Goal: Transaction & Acquisition: Purchase product/service

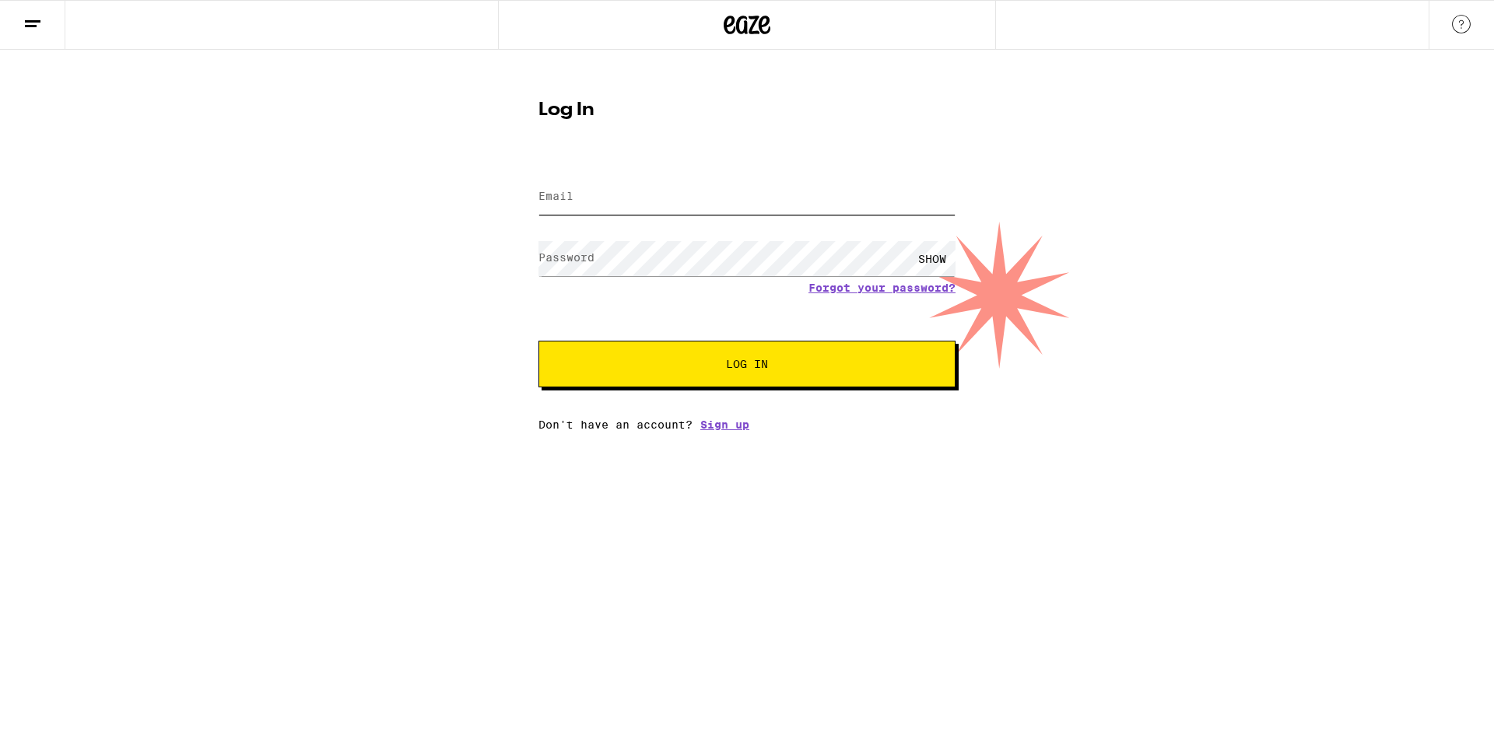
type input "chepitin1996@hotmail.com"
click at [710, 360] on button "Log In" at bounding box center [746, 364] width 417 height 47
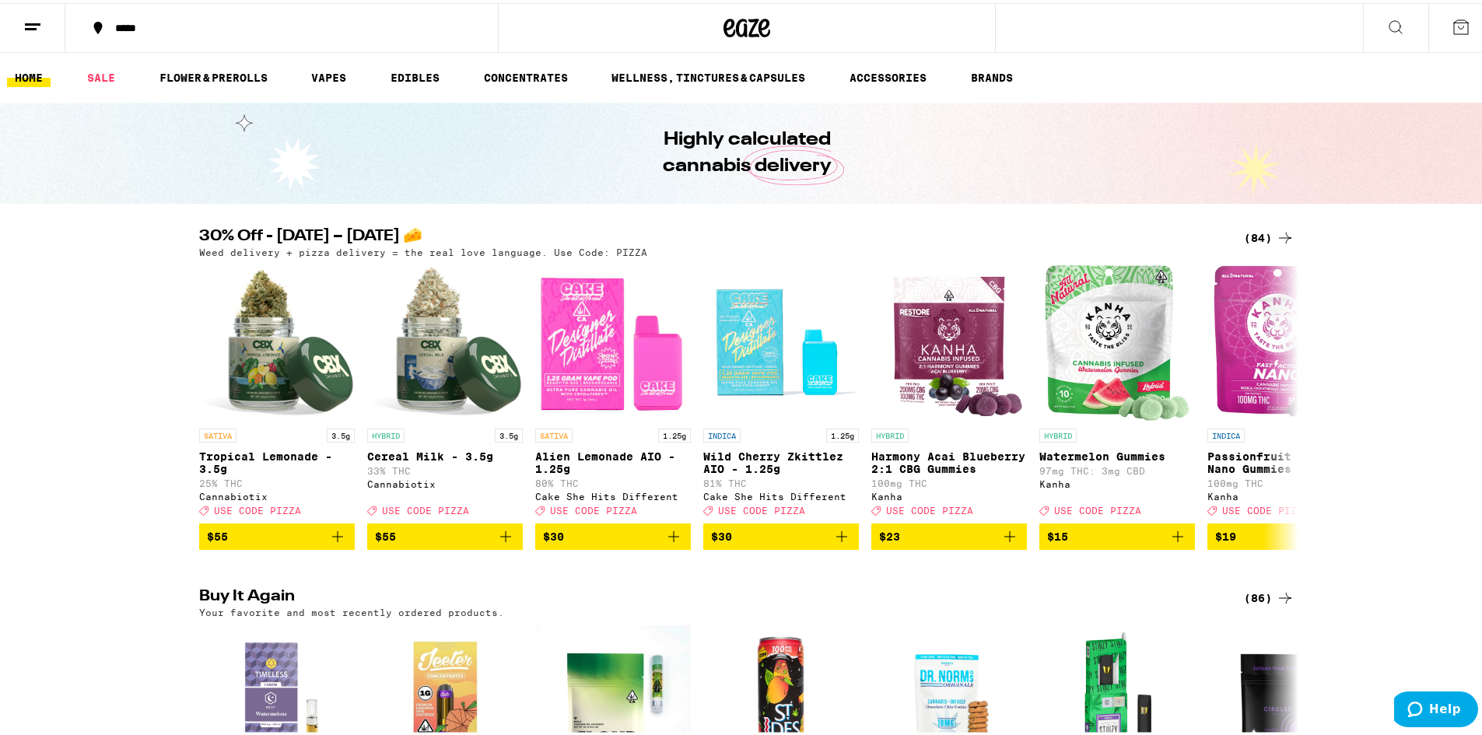
click at [1279, 236] on icon at bounding box center [1285, 235] width 19 height 19
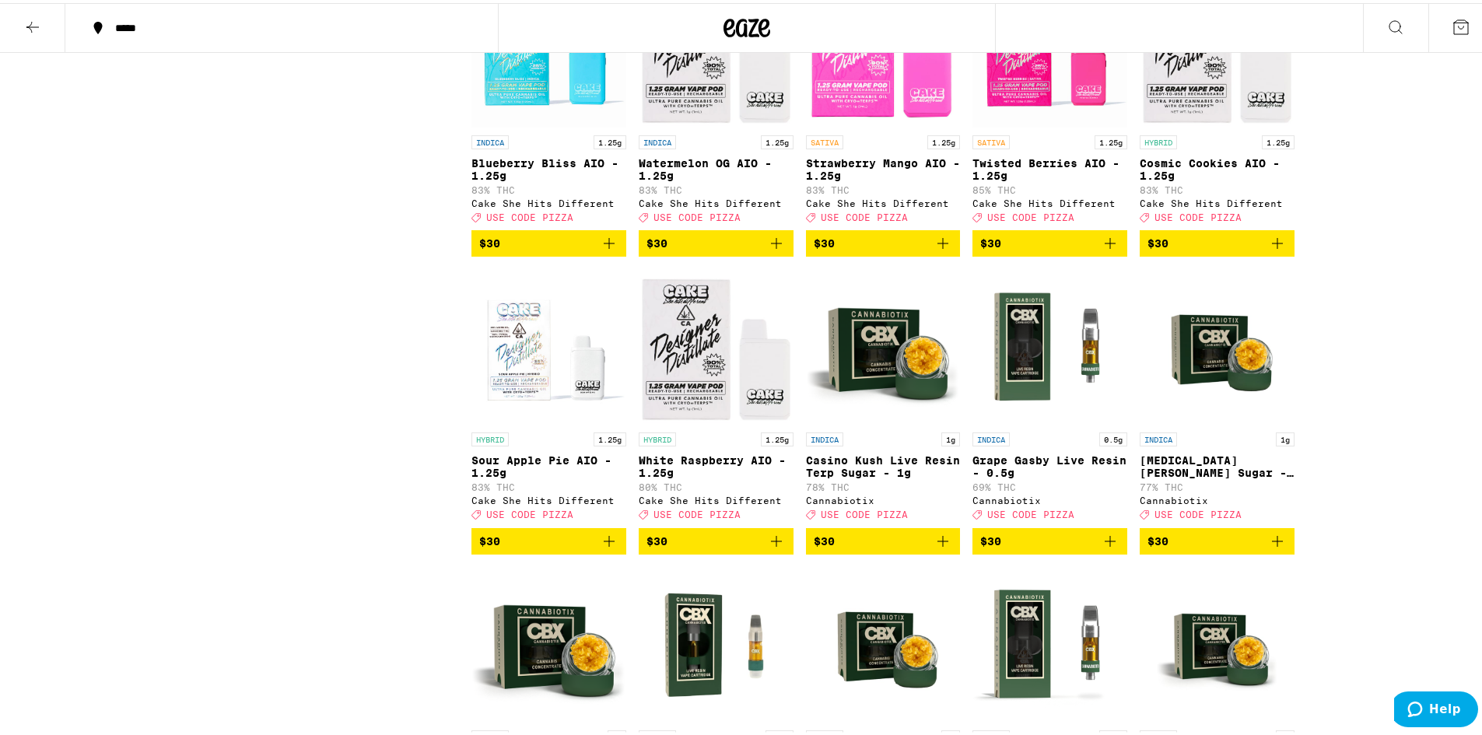
scroll to position [3734, 0]
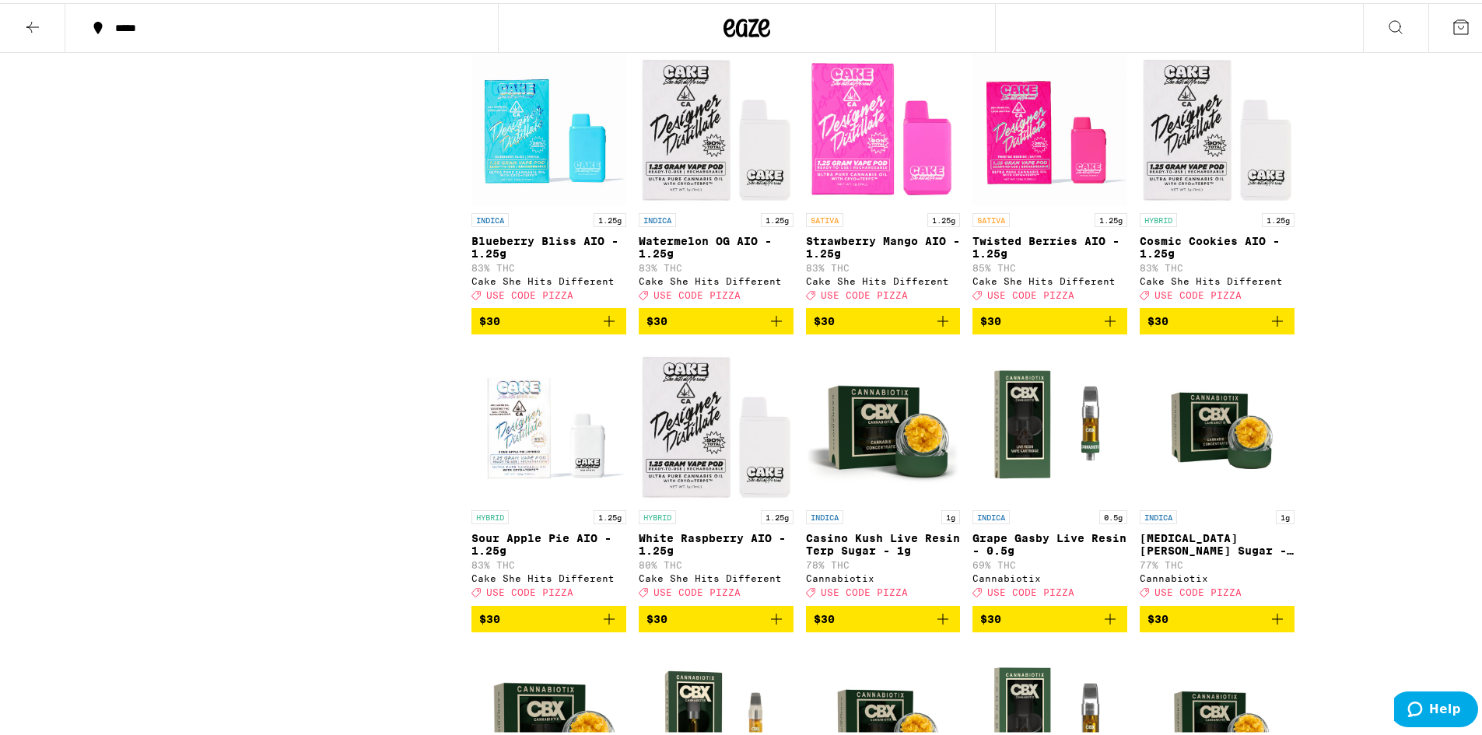
click at [768, 328] on icon "Add to bag" at bounding box center [776, 318] width 19 height 19
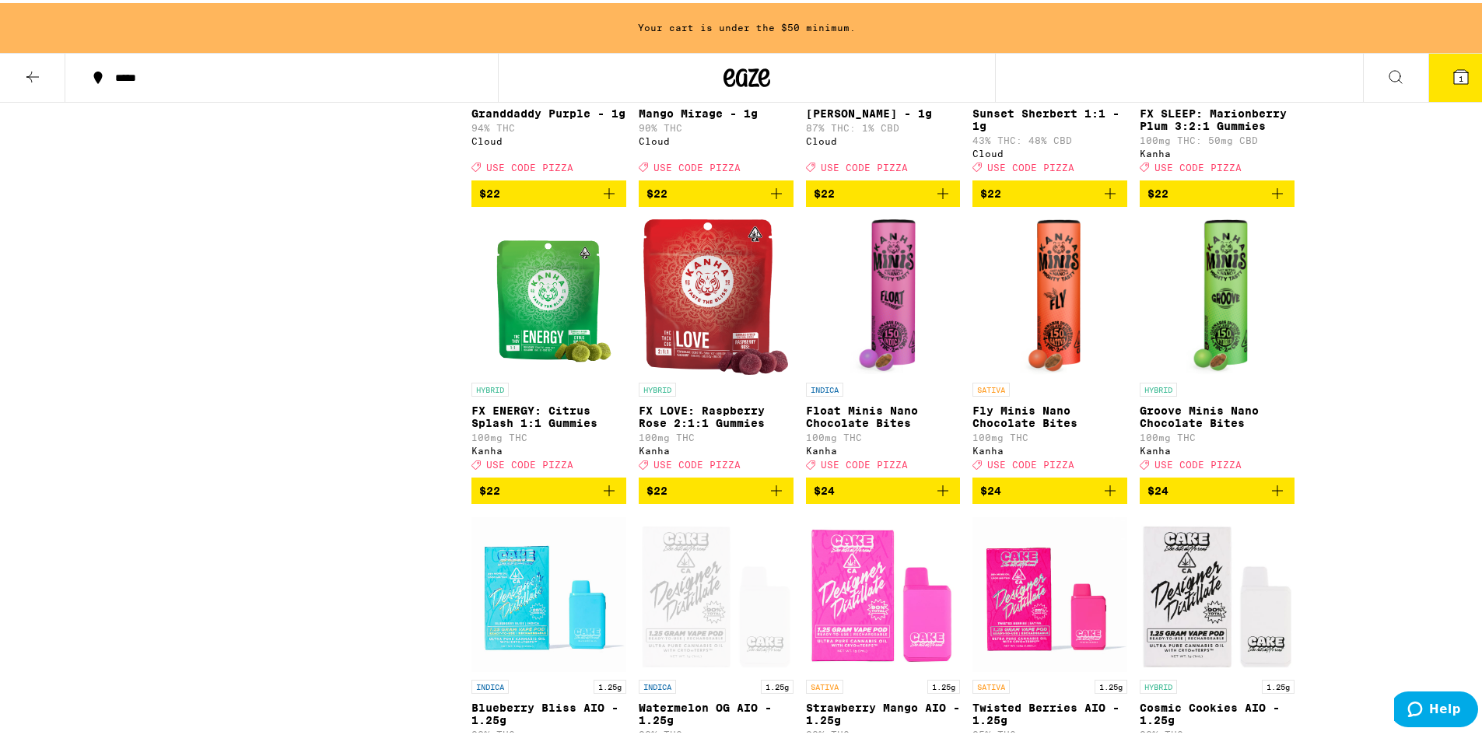
scroll to position [3162, 0]
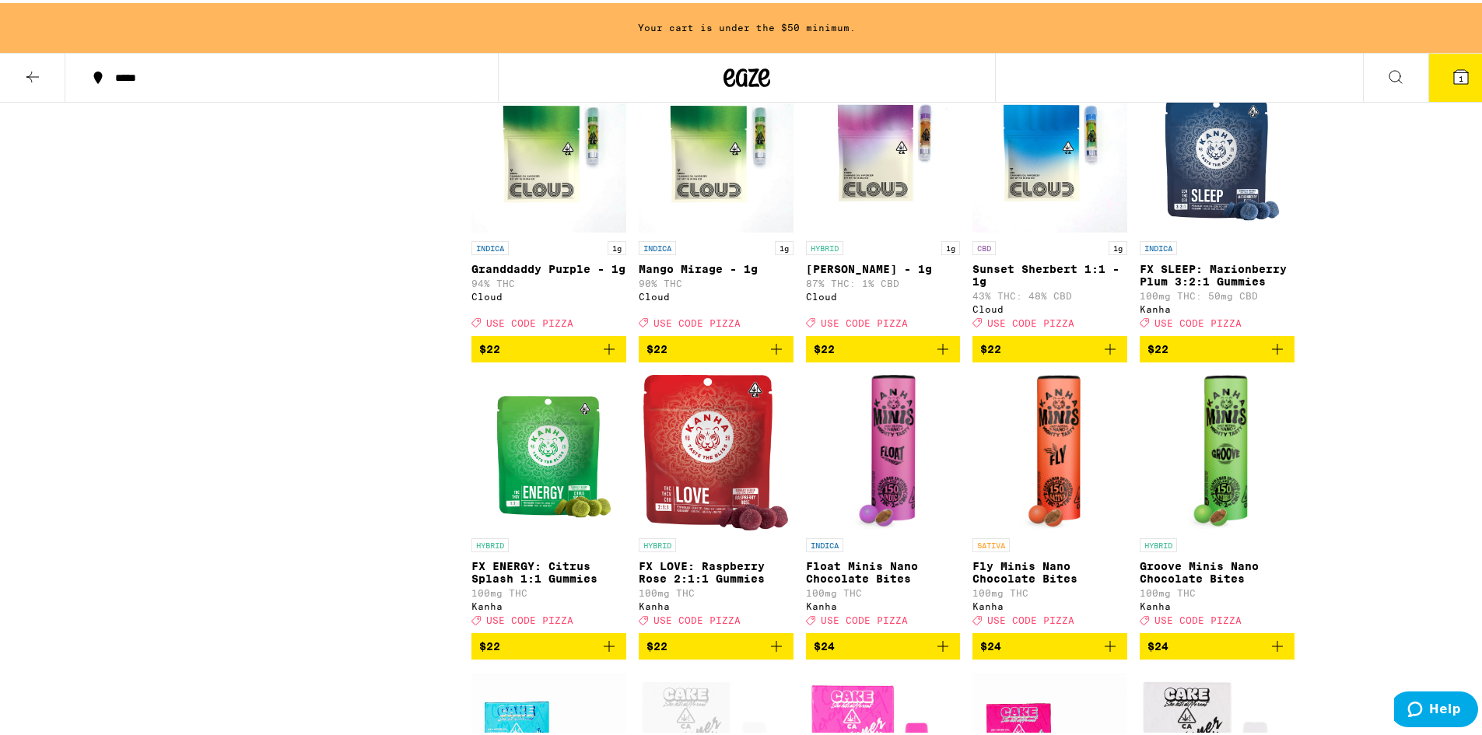
click at [774, 356] on icon "Add to bag" at bounding box center [776, 346] width 19 height 19
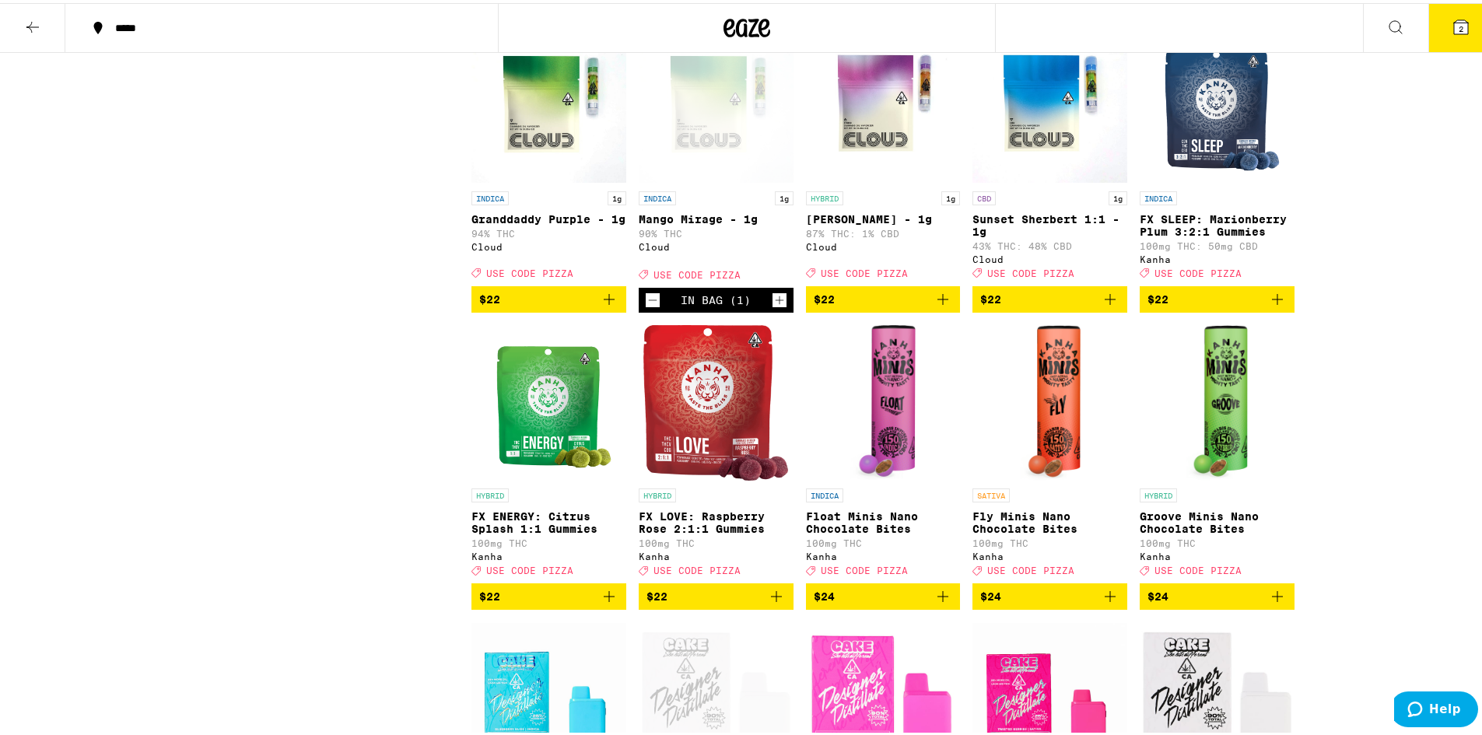
scroll to position [3112, 0]
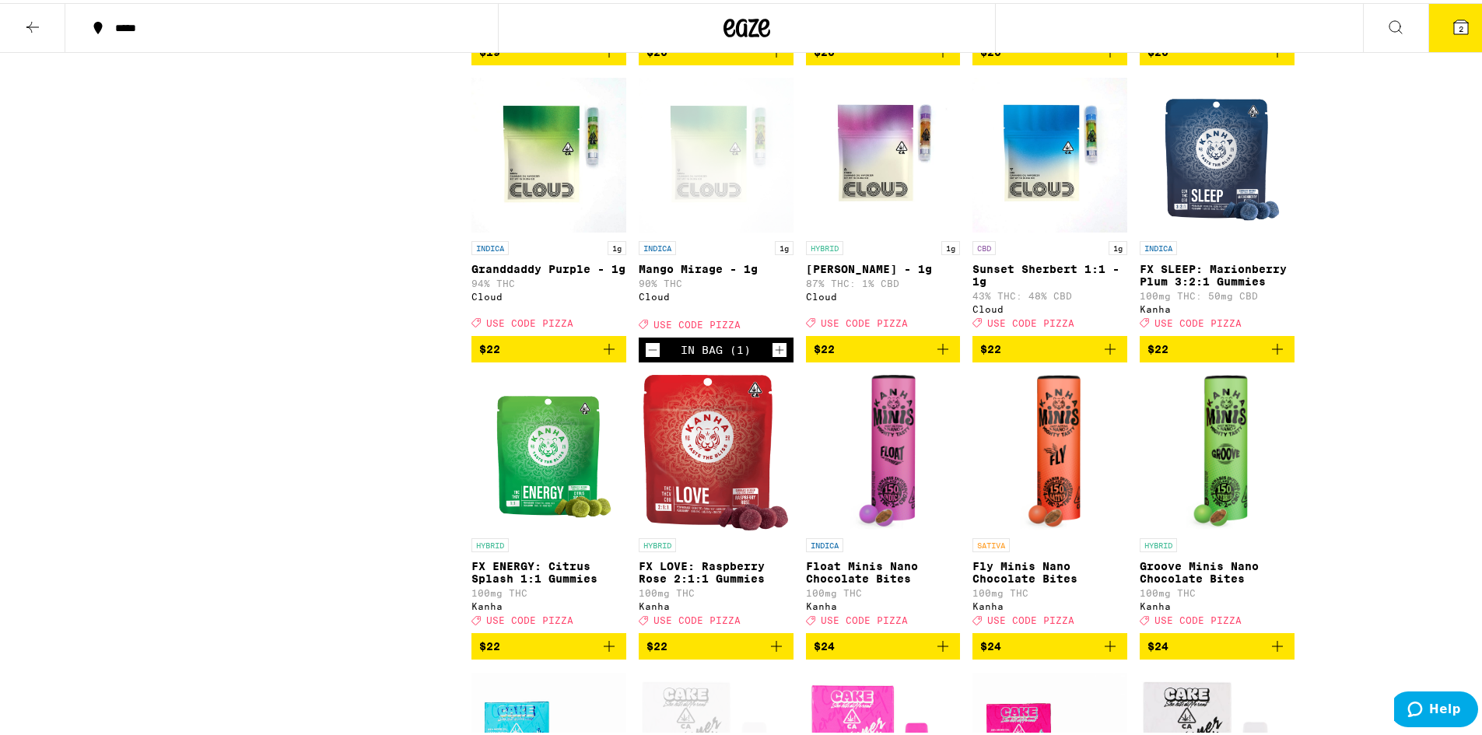
click at [604, 356] on icon "Add to bag" at bounding box center [609, 346] width 19 height 19
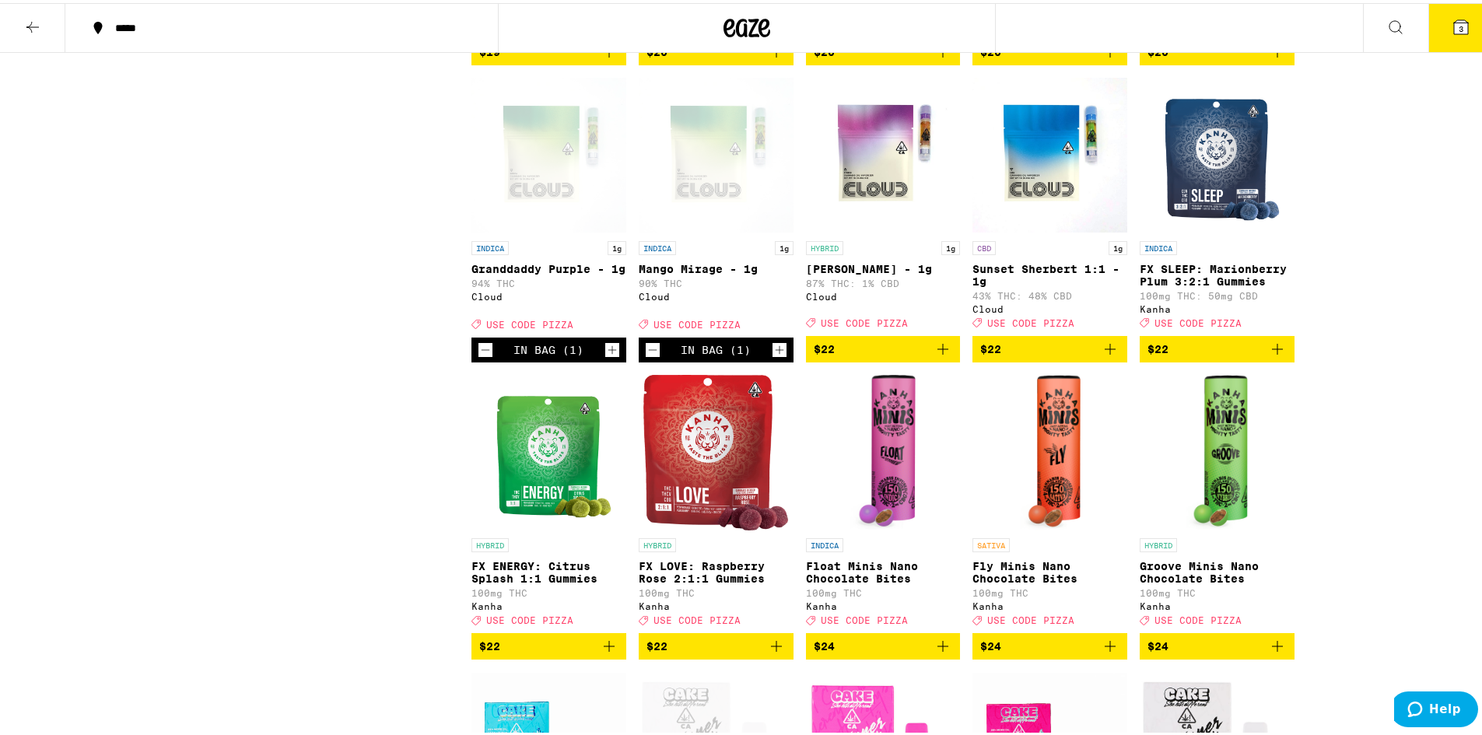
scroll to position [3267, 0]
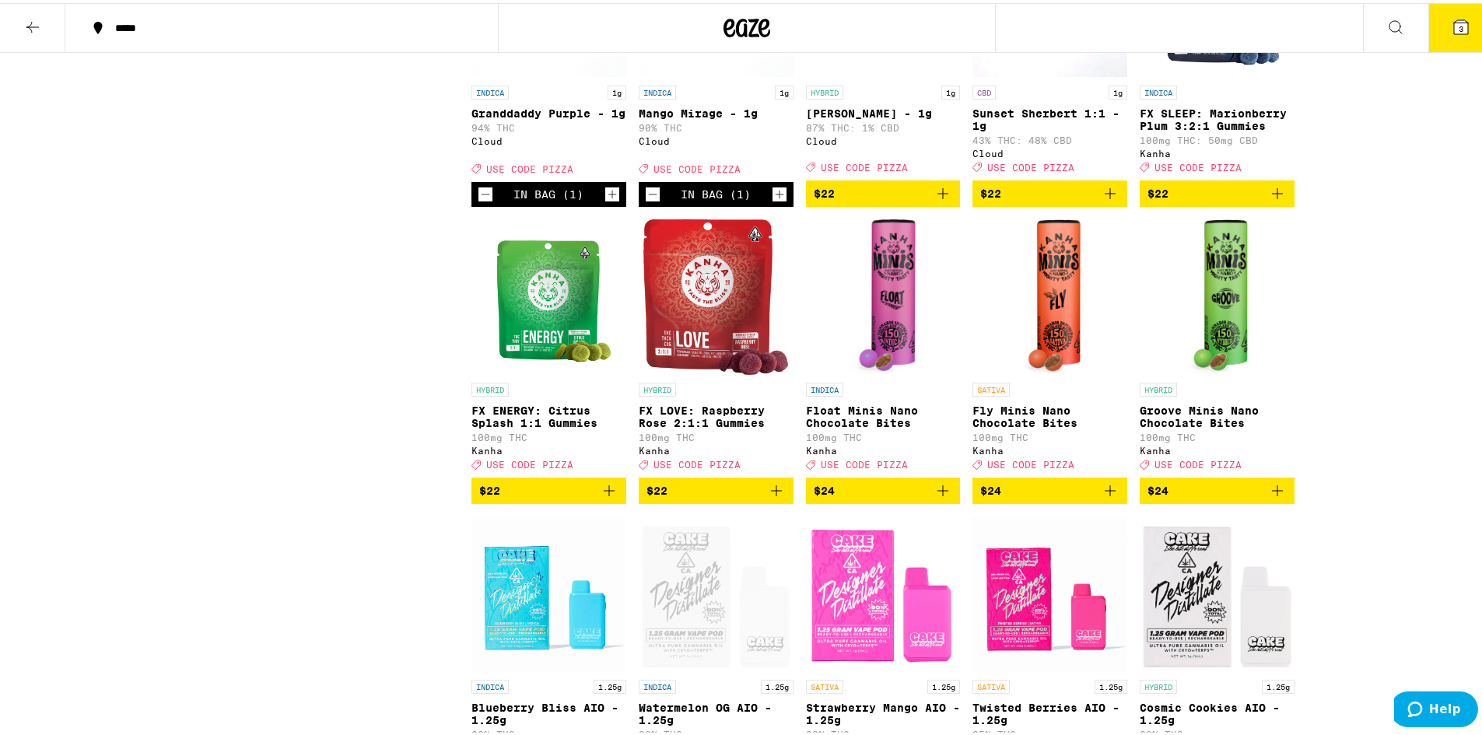
click at [1452, 39] on button "3" at bounding box center [1460, 25] width 65 height 48
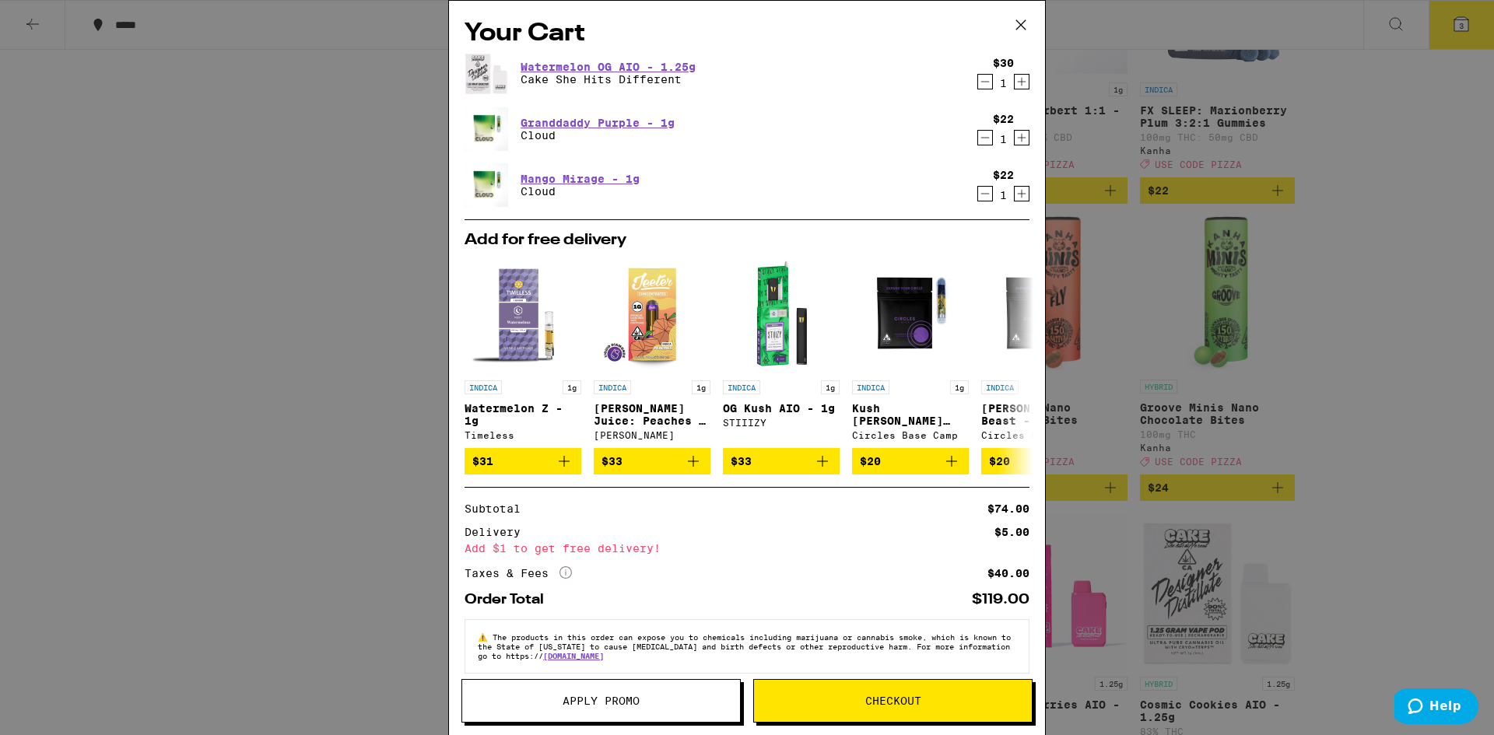
click at [653, 695] on span "Apply Promo" at bounding box center [601, 700] width 278 height 11
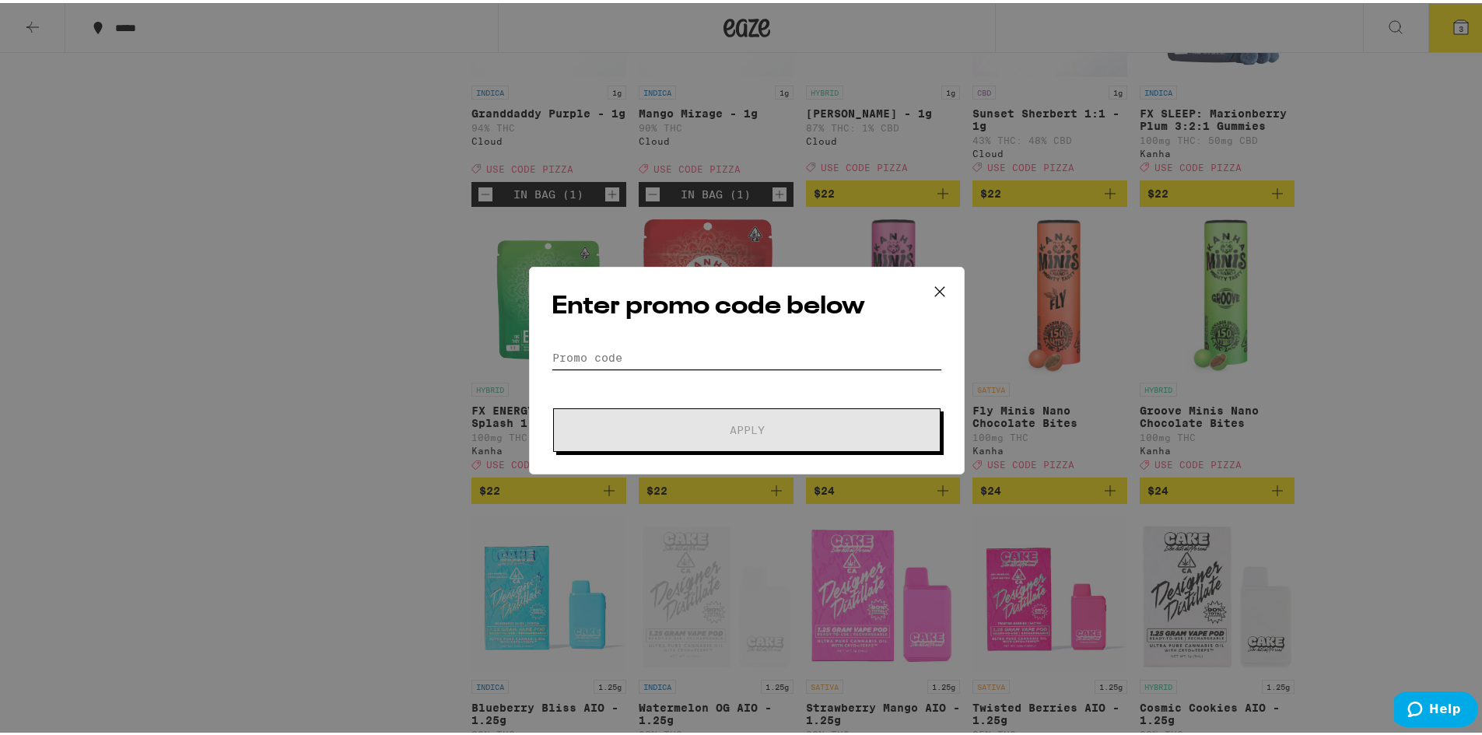
click at [699, 352] on input "Promo Code" at bounding box center [747, 354] width 391 height 23
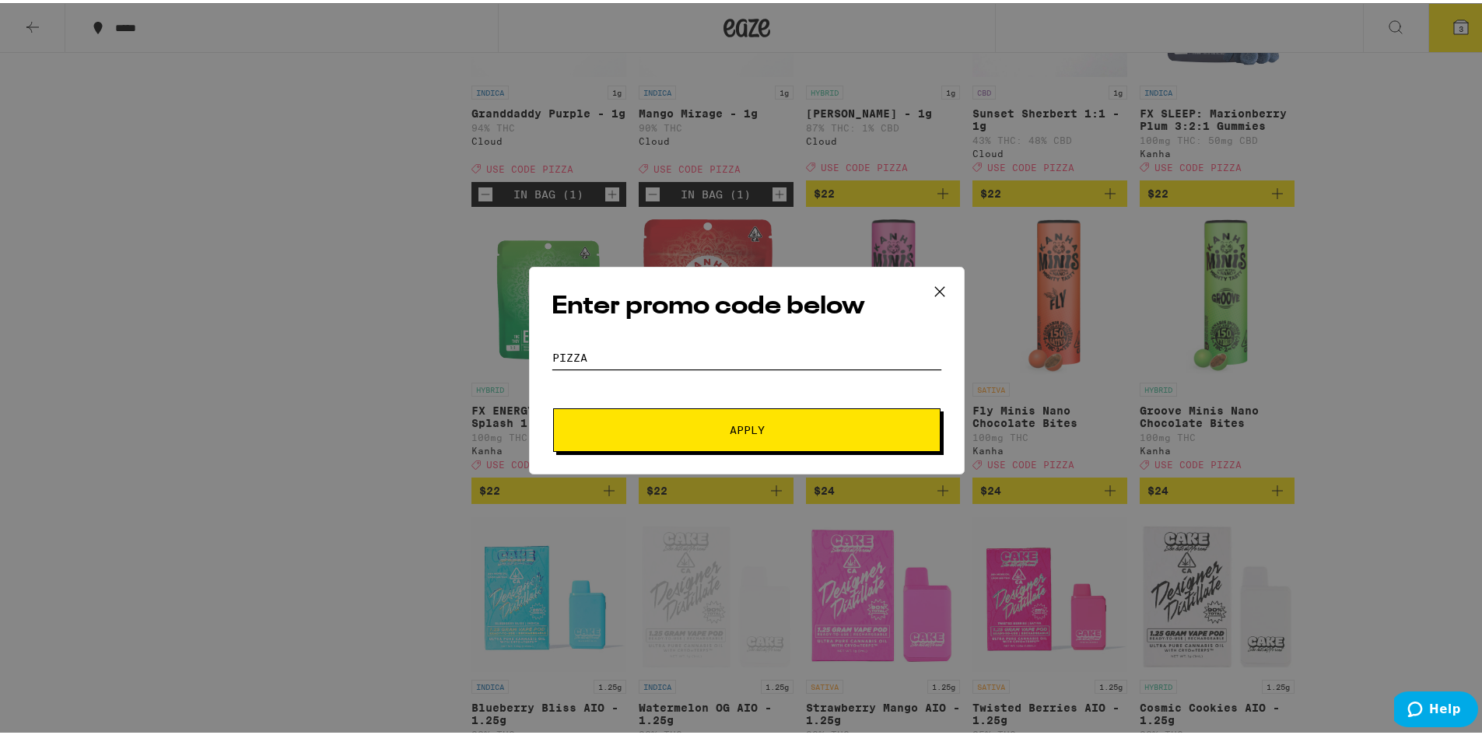
type input "pizza"
click at [553, 405] on button "Apply" at bounding box center [746, 427] width 387 height 44
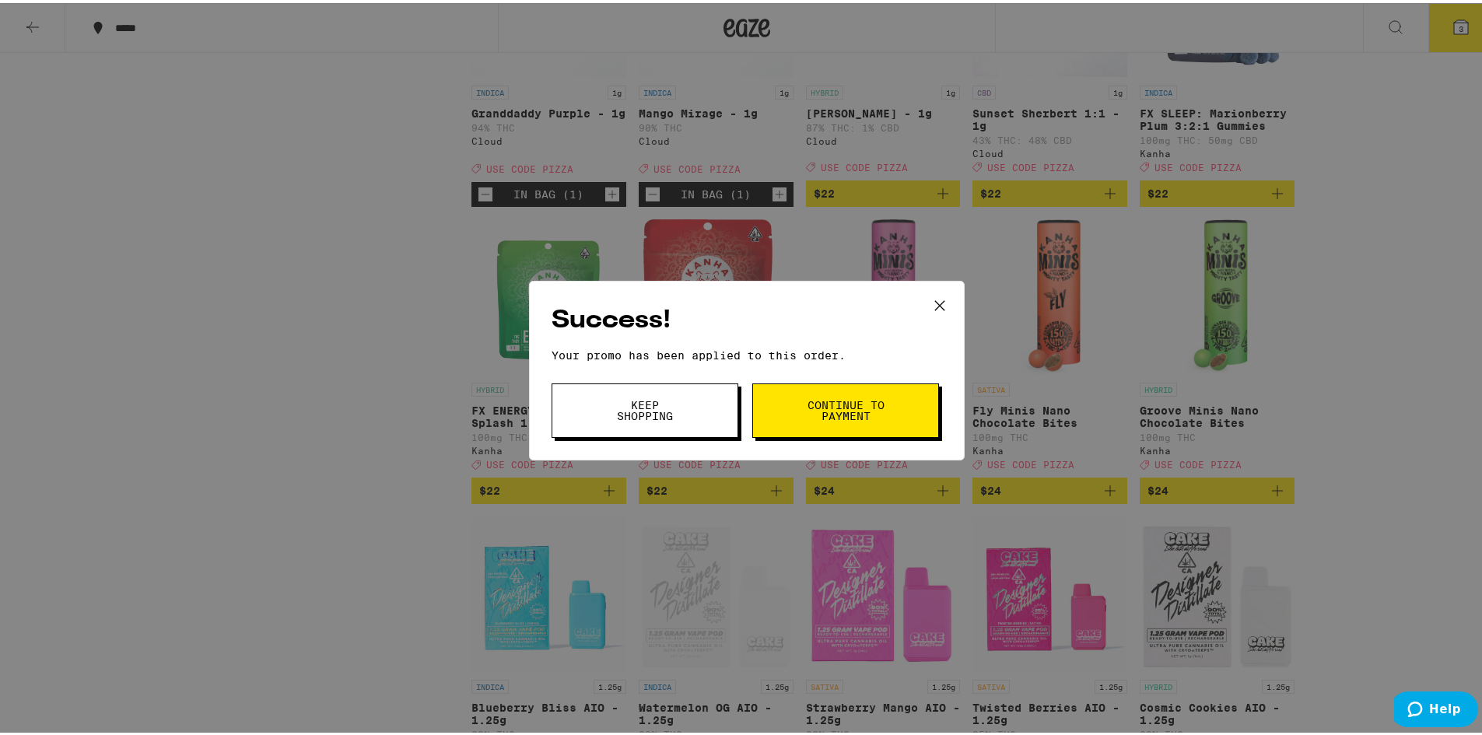
click at [819, 405] on span "Continue to payment" at bounding box center [845, 408] width 79 height 22
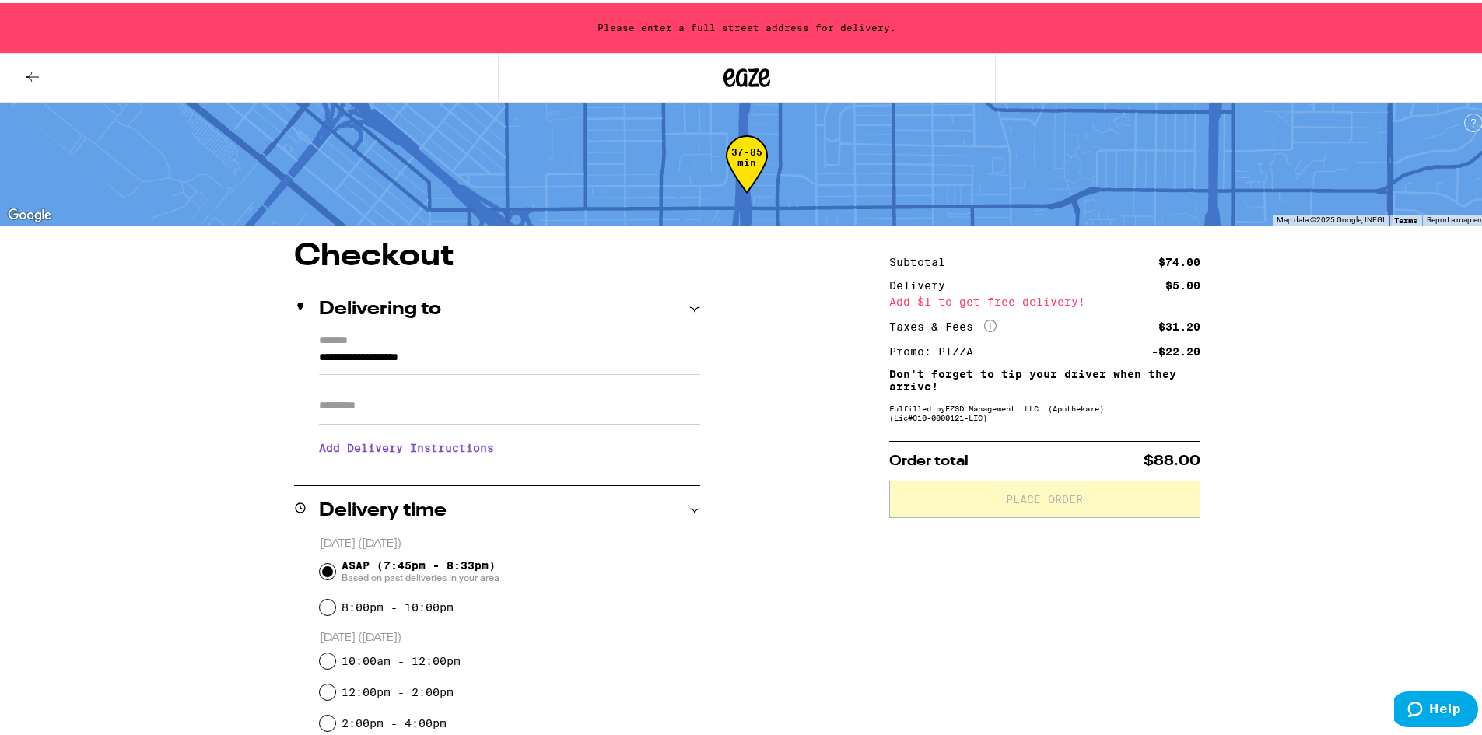
click at [43, 70] on button at bounding box center [32, 75] width 65 height 49
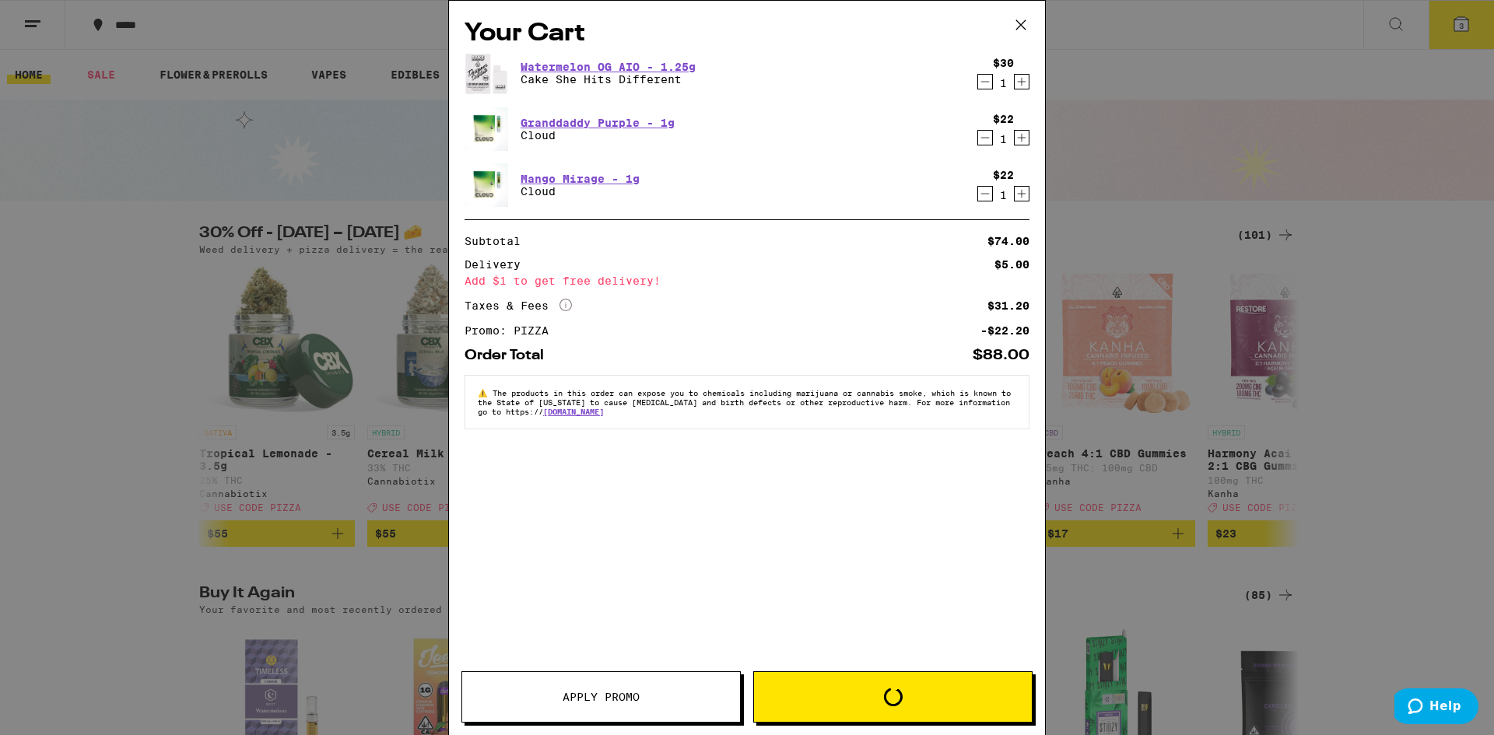
click at [1020, 21] on icon at bounding box center [1020, 24] width 23 height 23
click at [1025, 30] on icon at bounding box center [1020, 24] width 23 height 23
click at [1020, 26] on icon at bounding box center [1020, 24] width 23 height 23
click at [126, 439] on div "Your Cart Watermelon OG AIO - 1.25g Cake She Hits Different $30 1 Granddaddy Pu…" at bounding box center [747, 367] width 1494 height 735
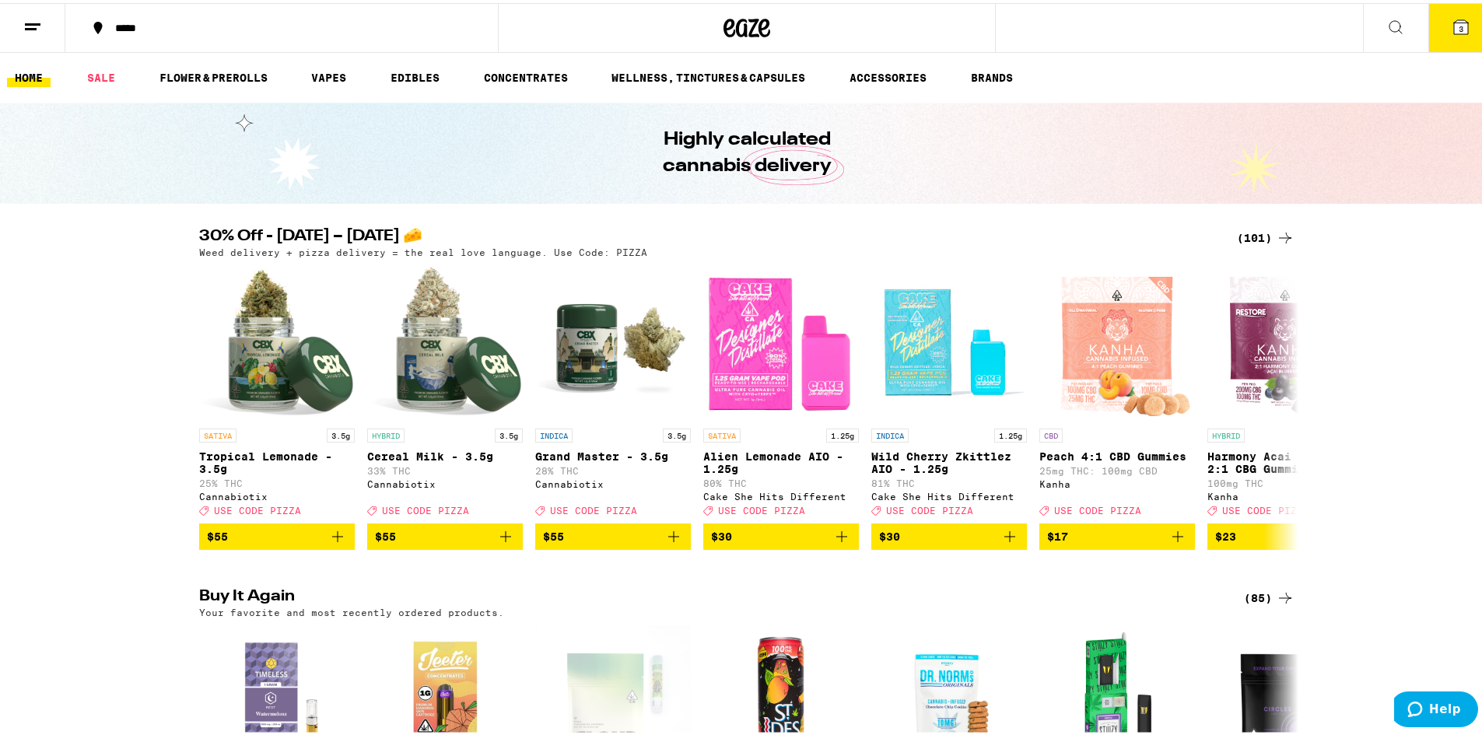
click at [1256, 234] on div "(101)" at bounding box center [1266, 235] width 58 height 19
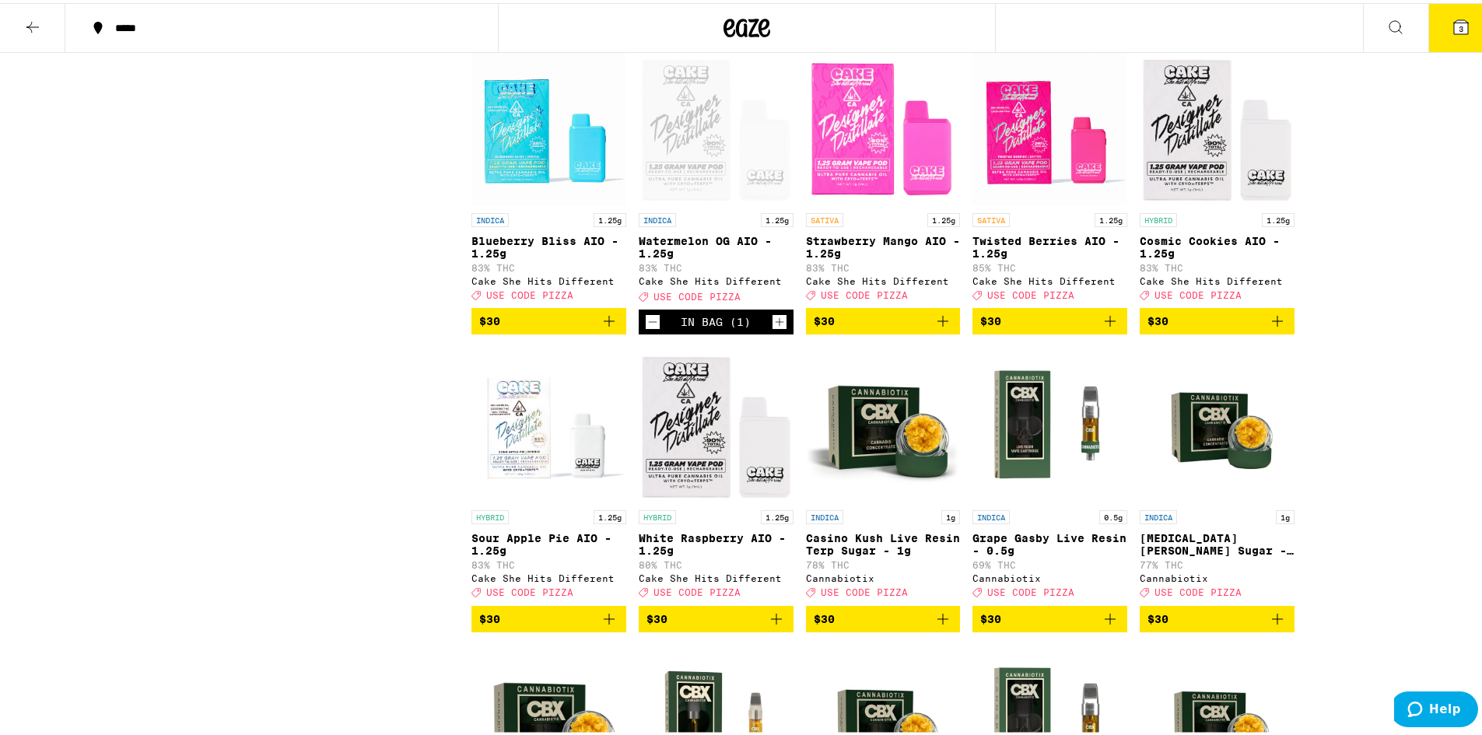
scroll to position [3656, 0]
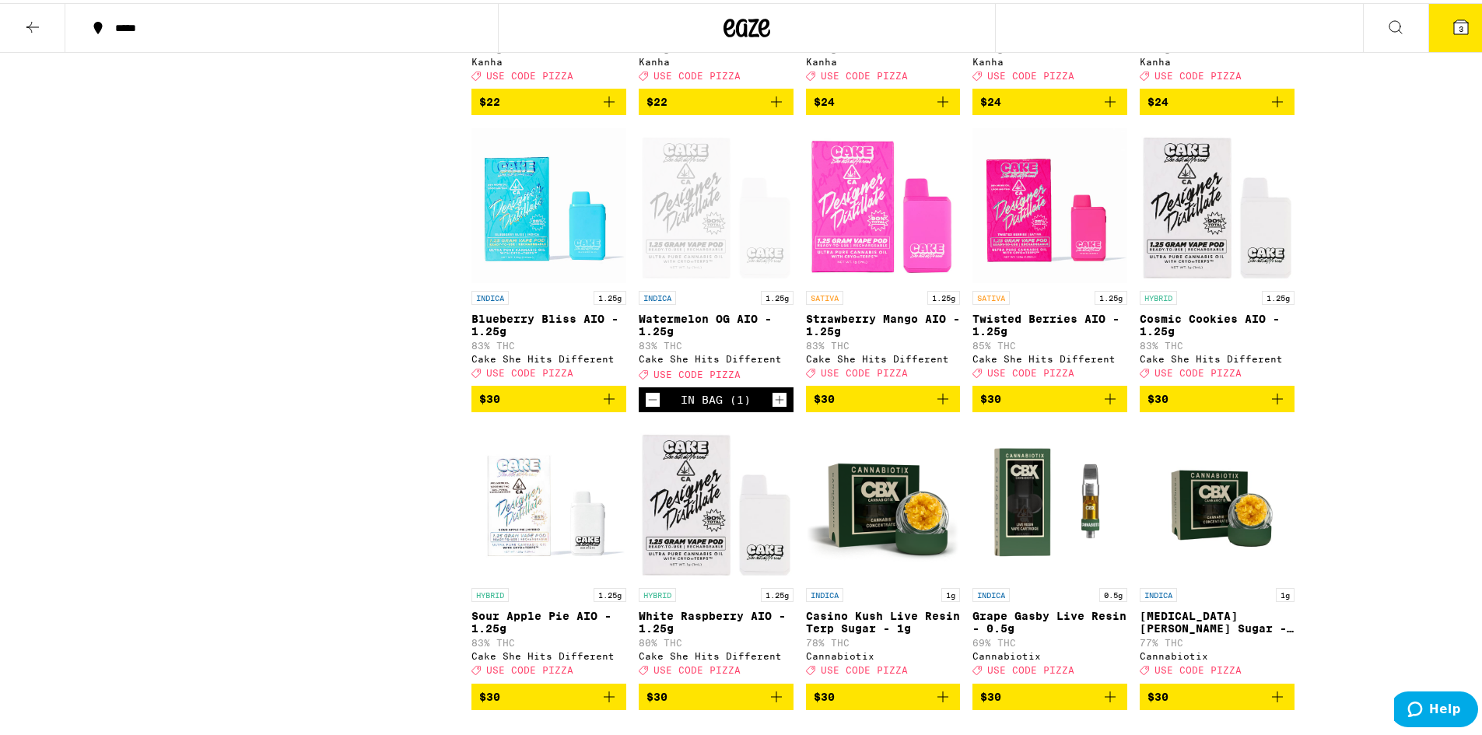
click at [649, 406] on icon "Decrement" at bounding box center [653, 396] width 14 height 19
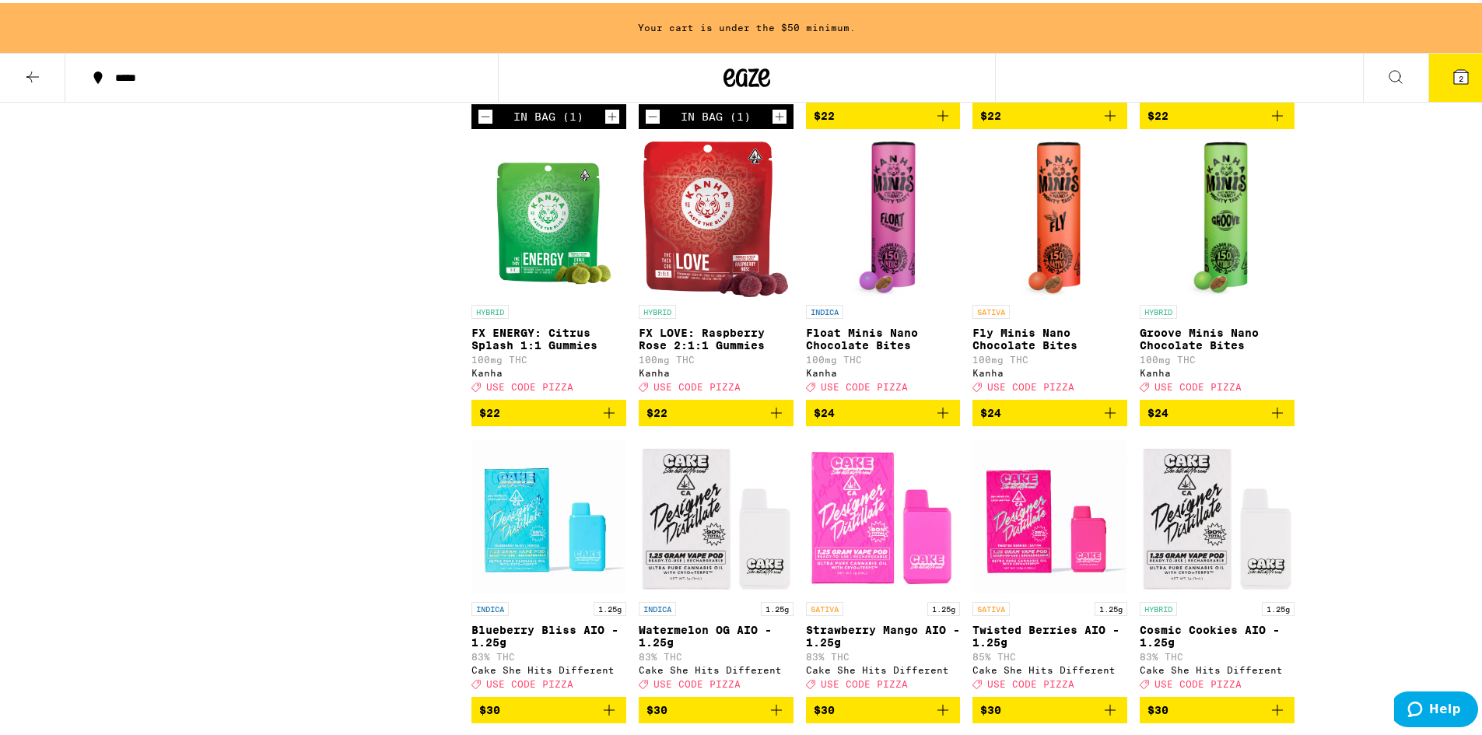
scroll to position [3239, 0]
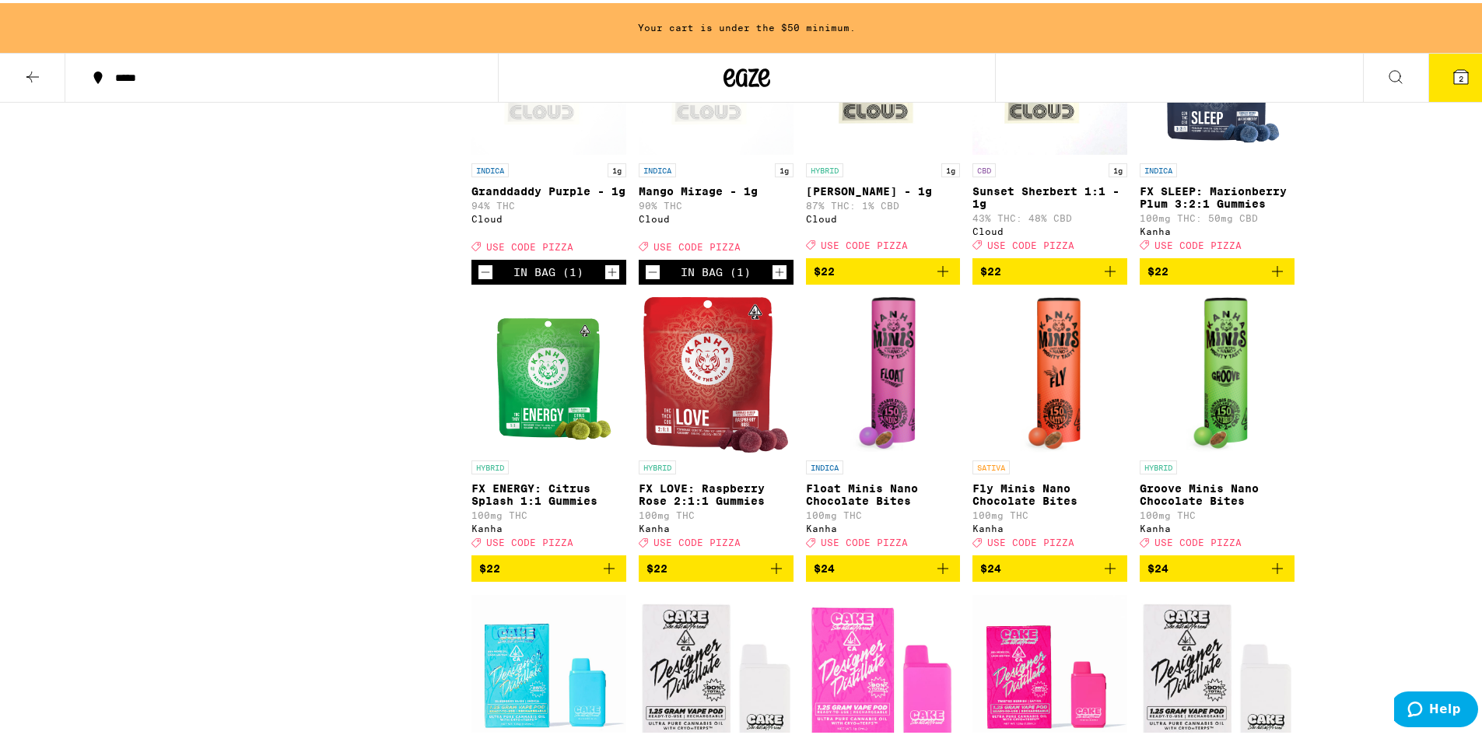
click at [1105, 274] on icon "Add to bag" at bounding box center [1110, 268] width 11 height 11
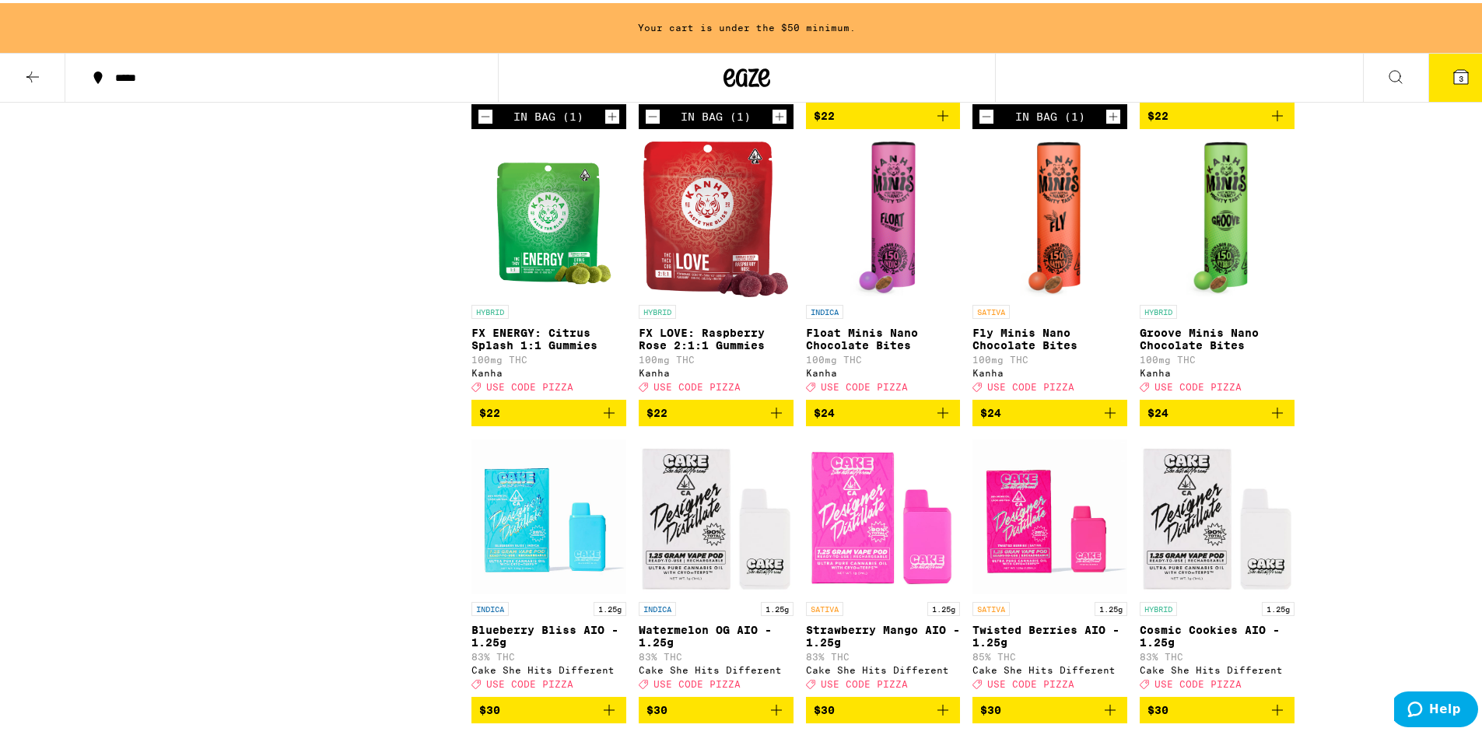
scroll to position [3473, 0]
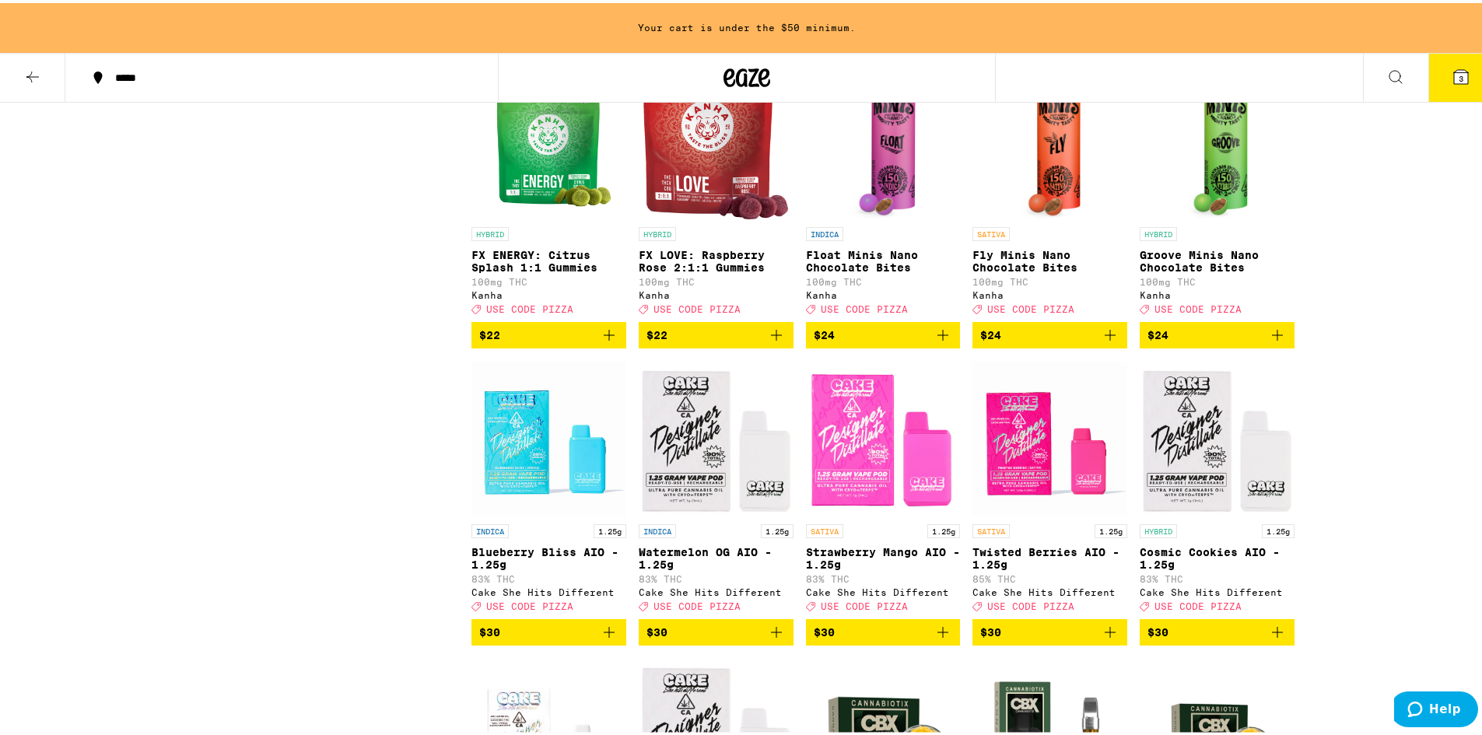
click at [938, 342] on icon "Add to bag" at bounding box center [943, 332] width 19 height 19
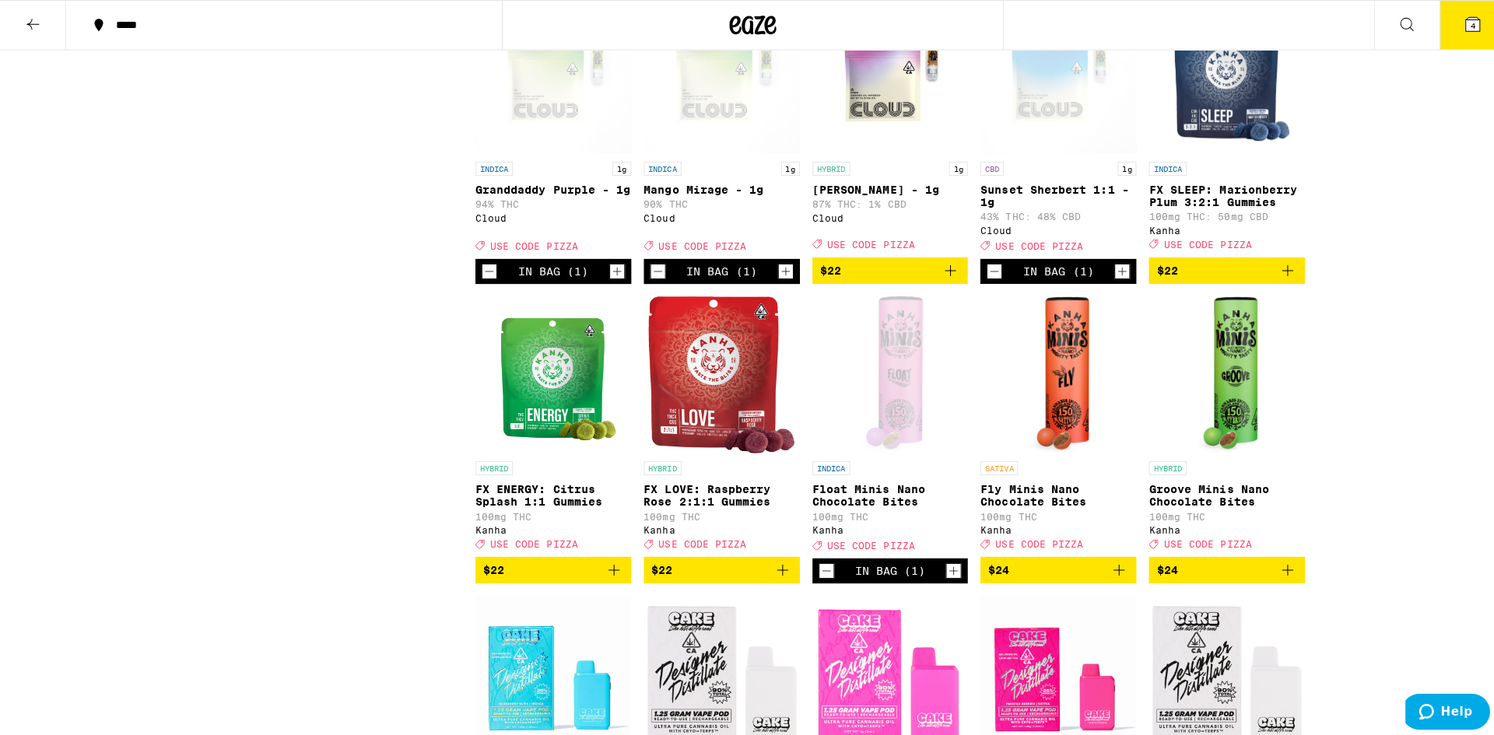
scroll to position [3034, 0]
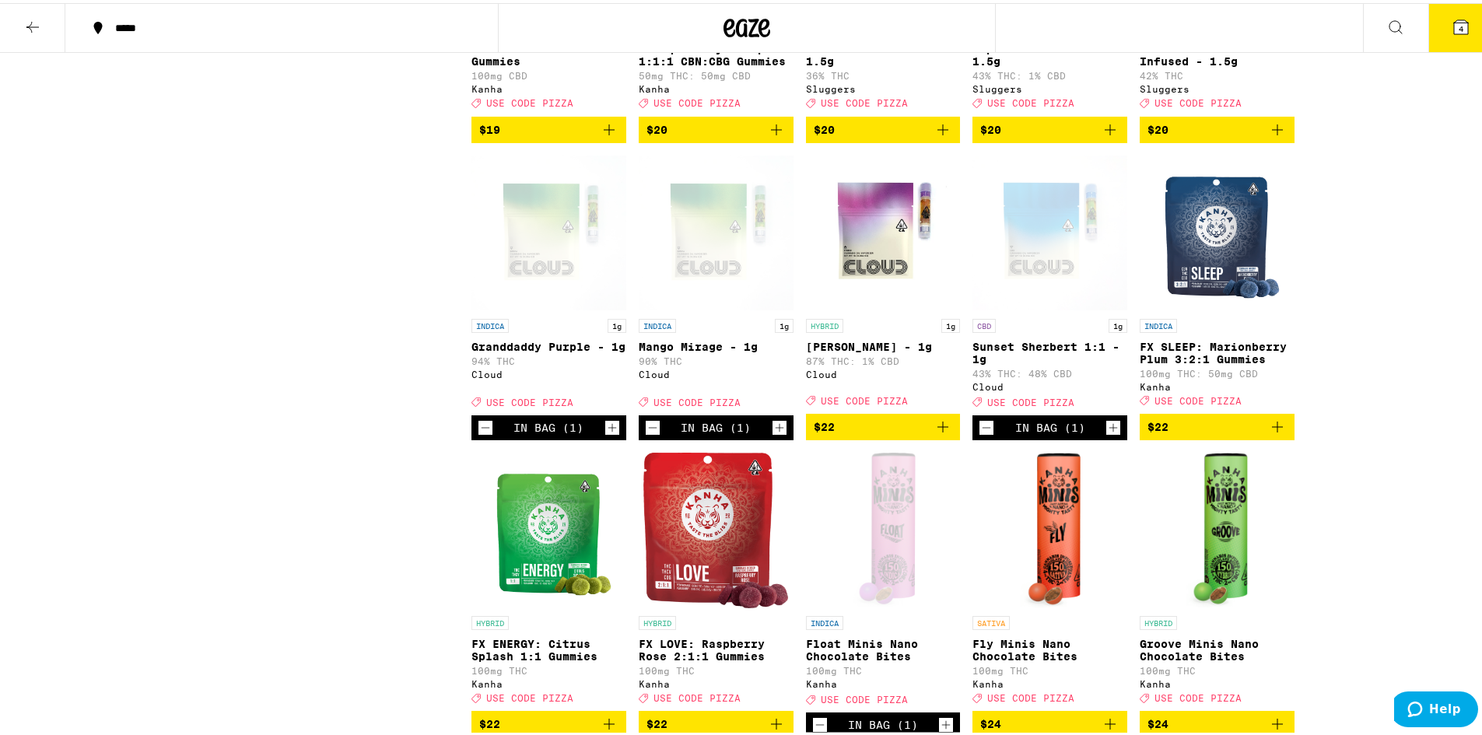
click at [1455, 26] on icon at bounding box center [1461, 24] width 14 height 14
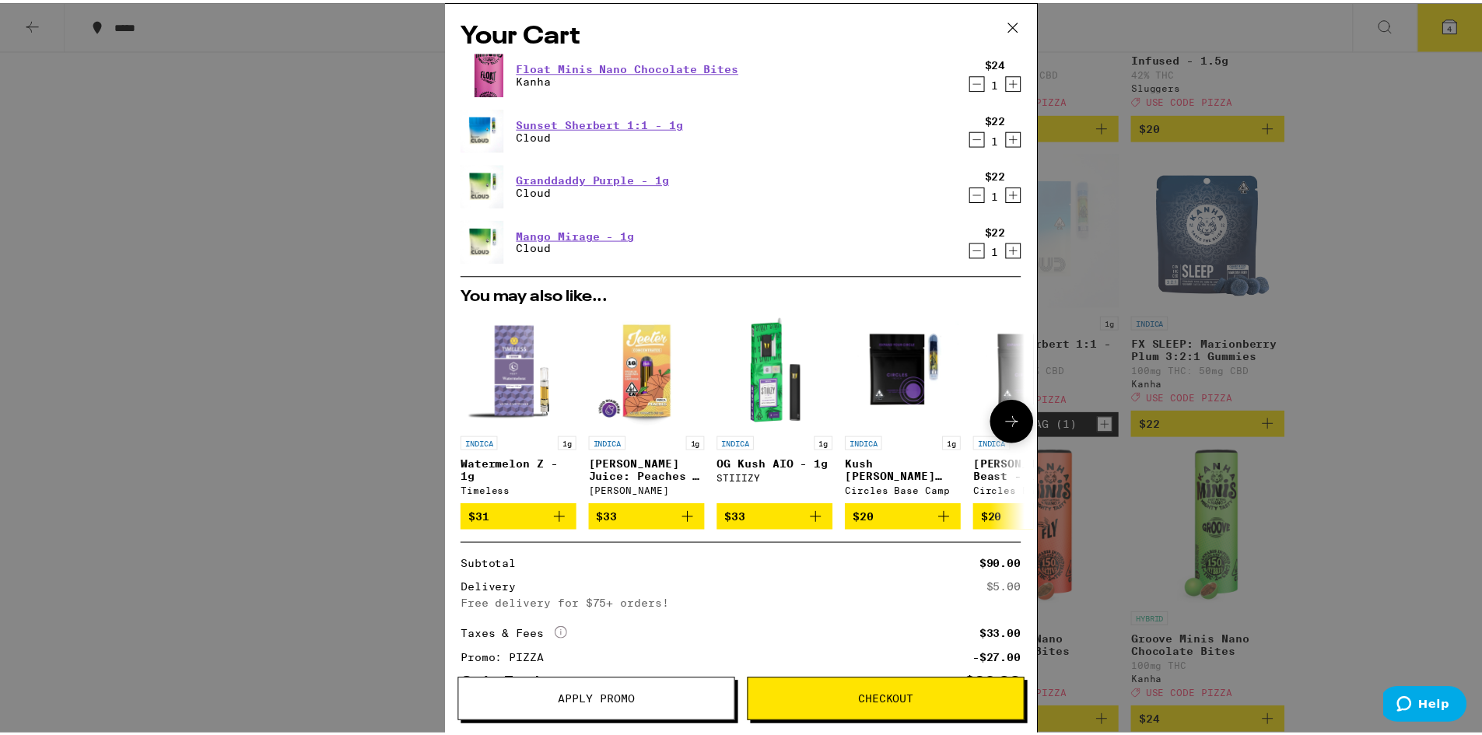
scroll to position [102, 0]
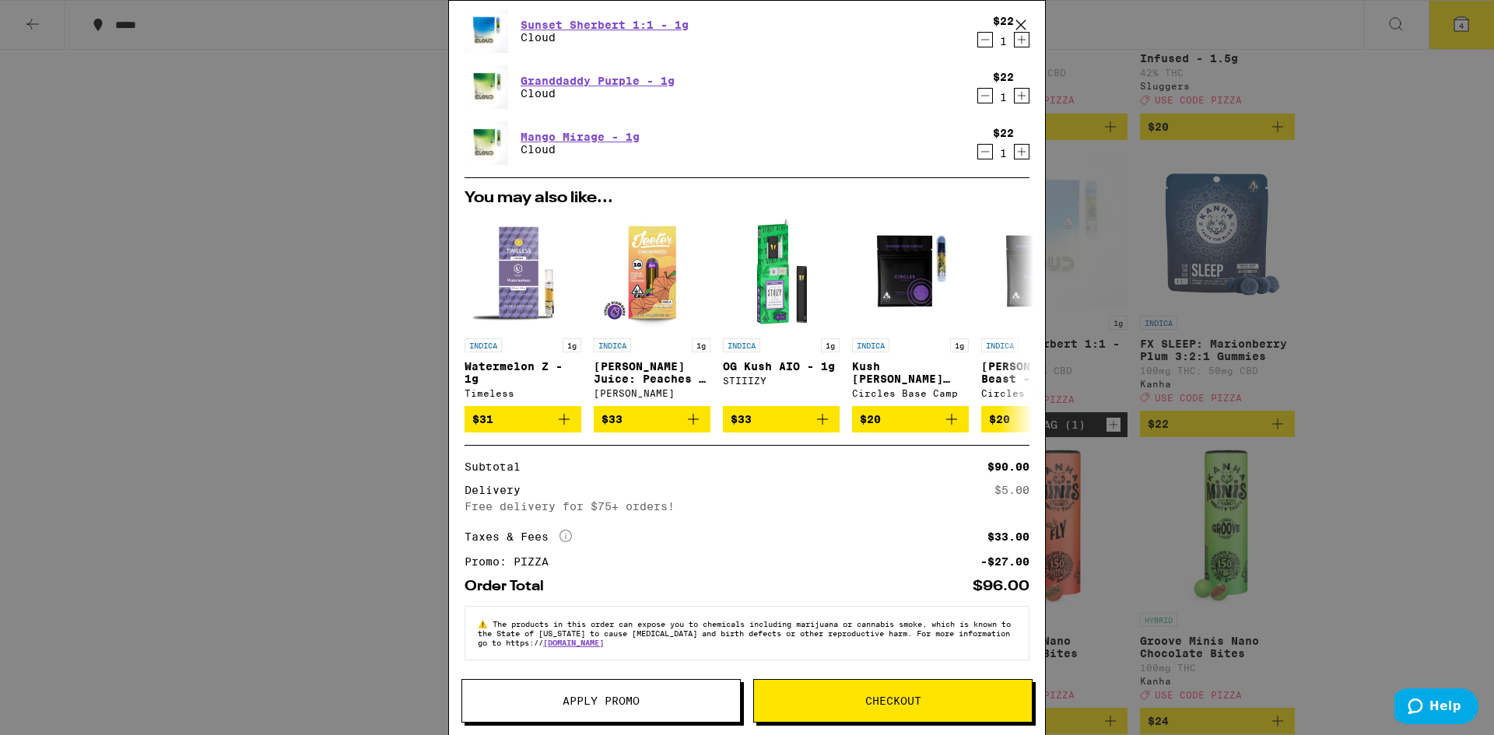
click at [592, 697] on span "Apply Promo" at bounding box center [600, 700] width 77 height 11
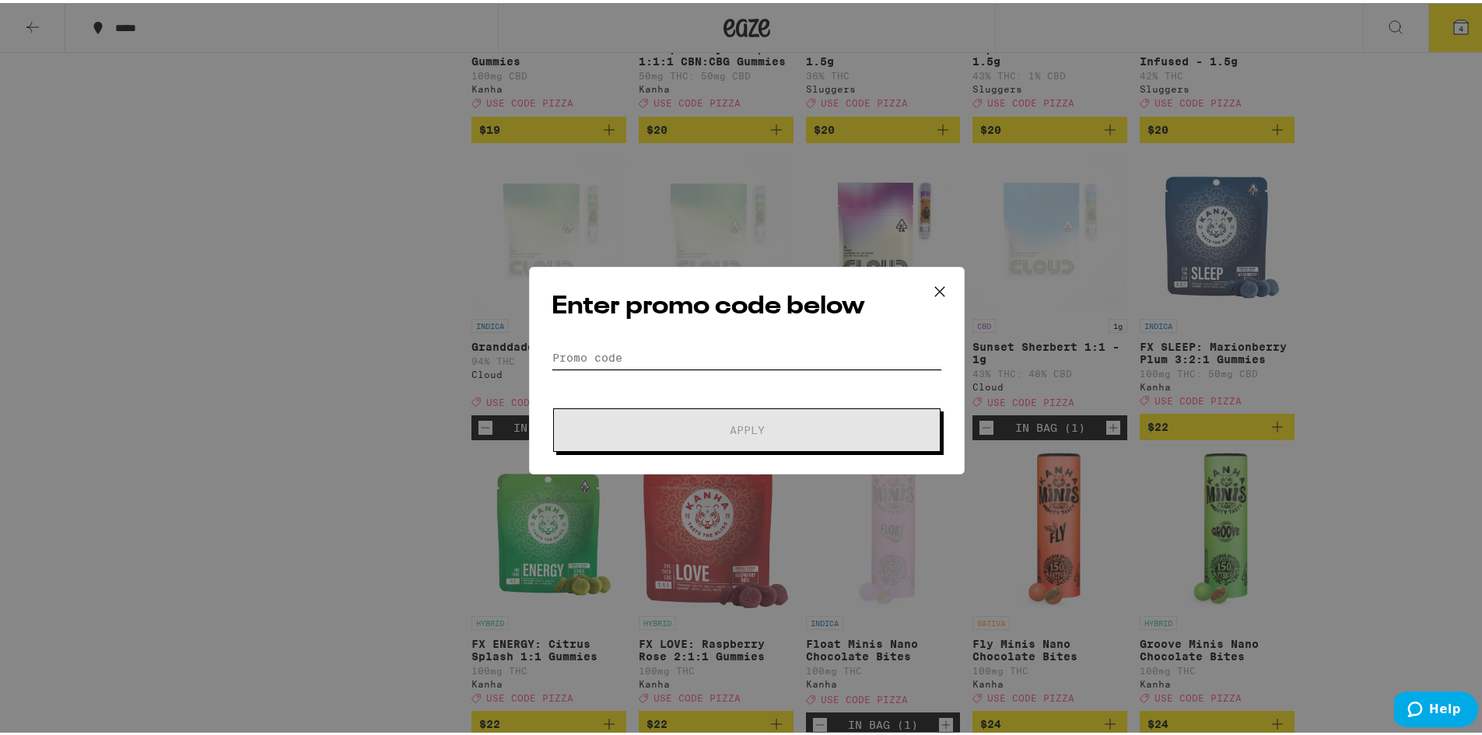
click at [595, 360] on input "Promo Code" at bounding box center [747, 354] width 391 height 23
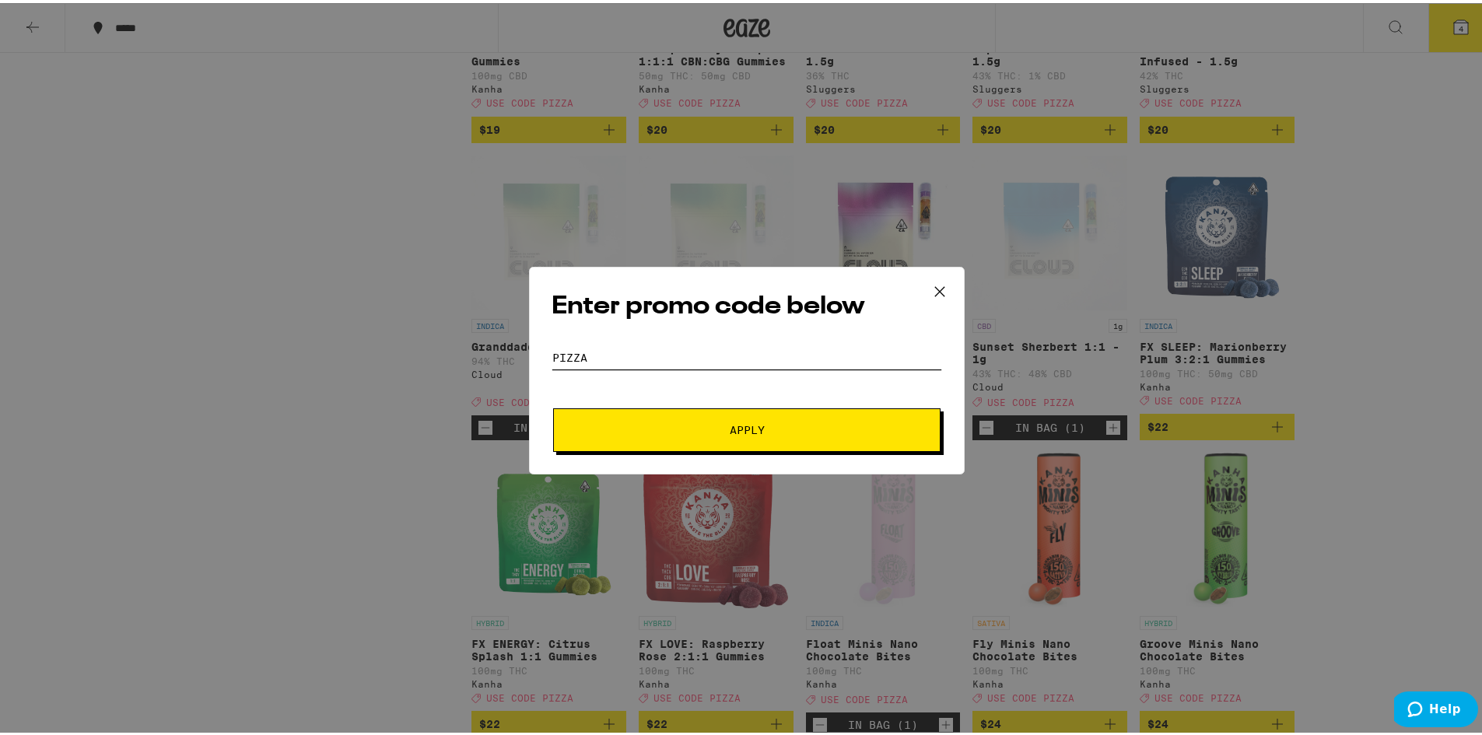
type input "pizza"
click at [553, 405] on button "Apply" at bounding box center [746, 427] width 387 height 44
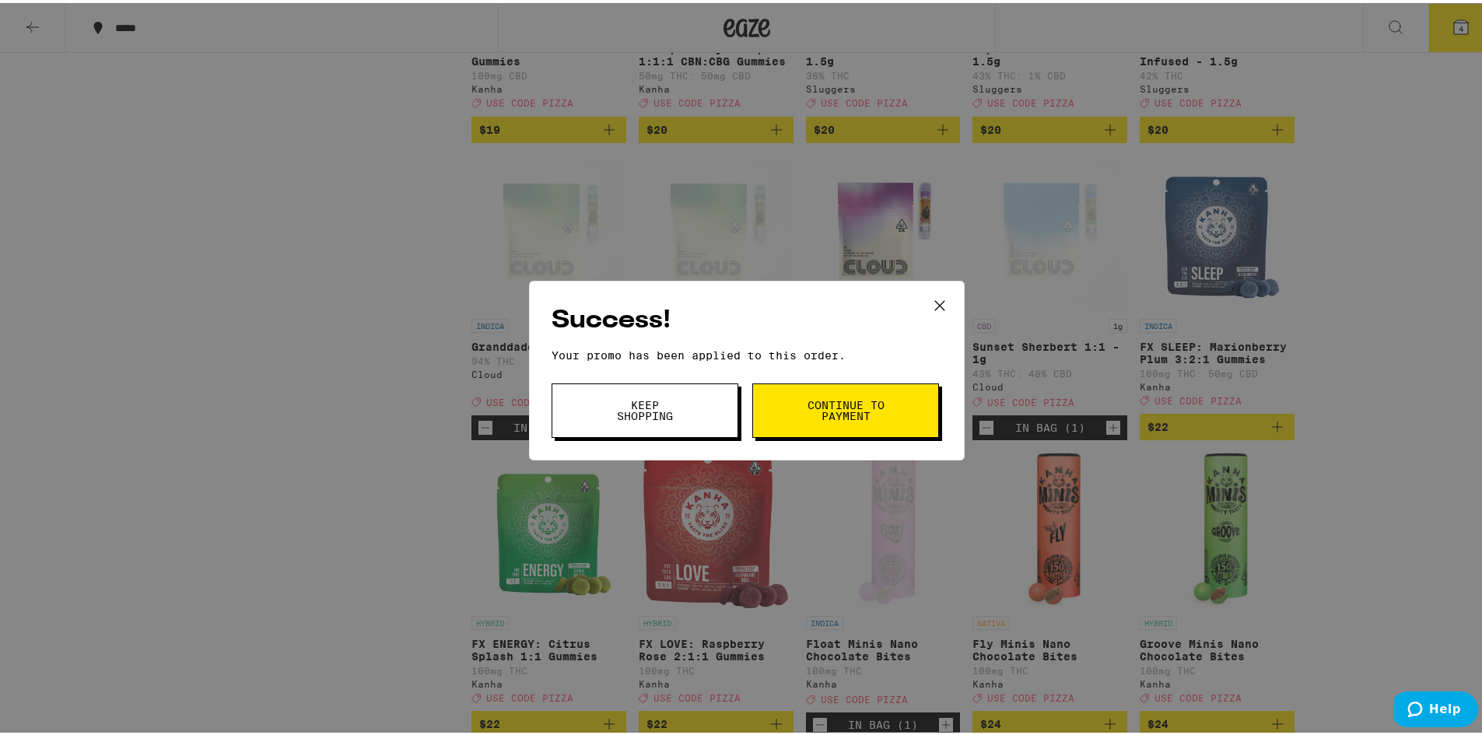
click at [834, 402] on span "Continue to payment" at bounding box center [845, 408] width 79 height 22
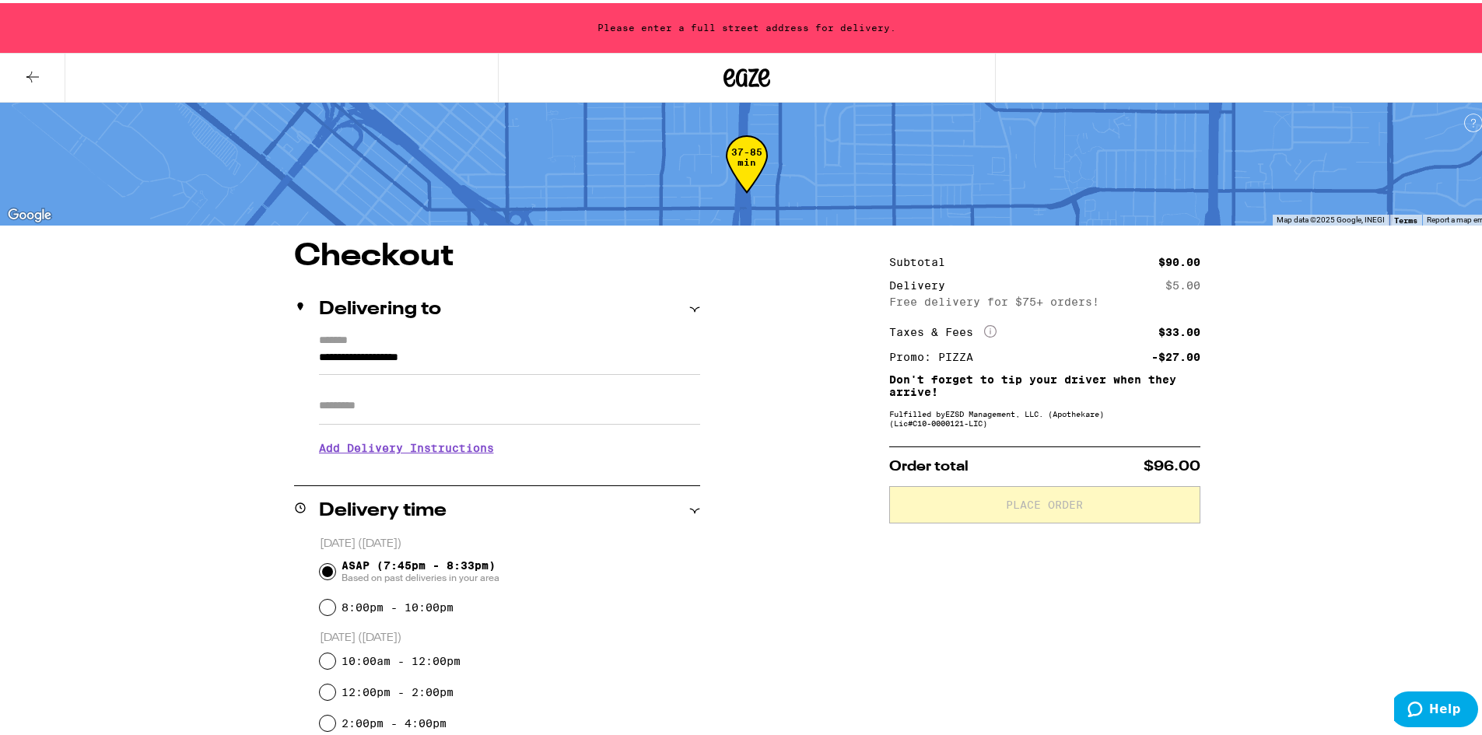
click at [19, 74] on button at bounding box center [32, 75] width 65 height 49
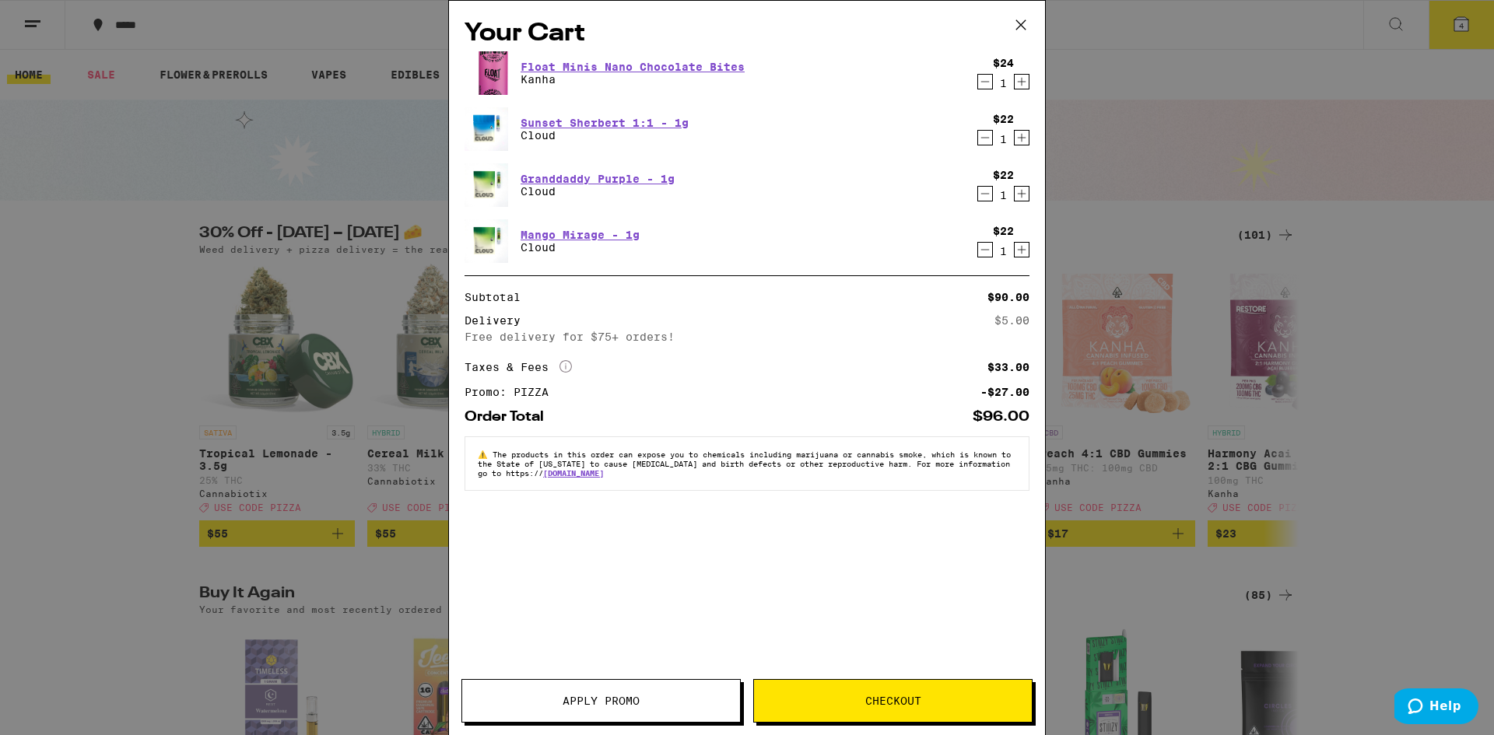
click at [983, 87] on icon "Decrement" at bounding box center [985, 81] width 14 height 19
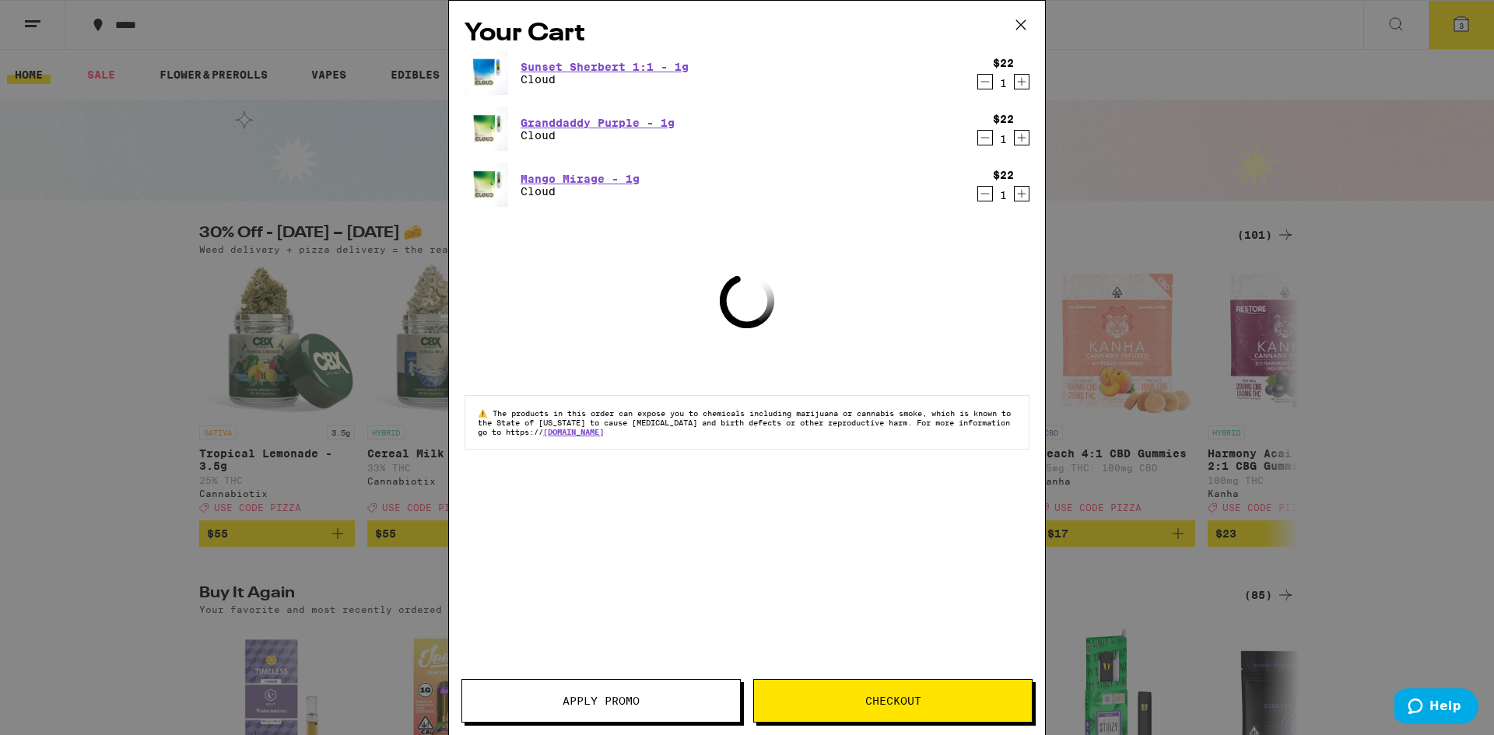
click at [983, 86] on icon "Decrement" at bounding box center [985, 81] width 14 height 19
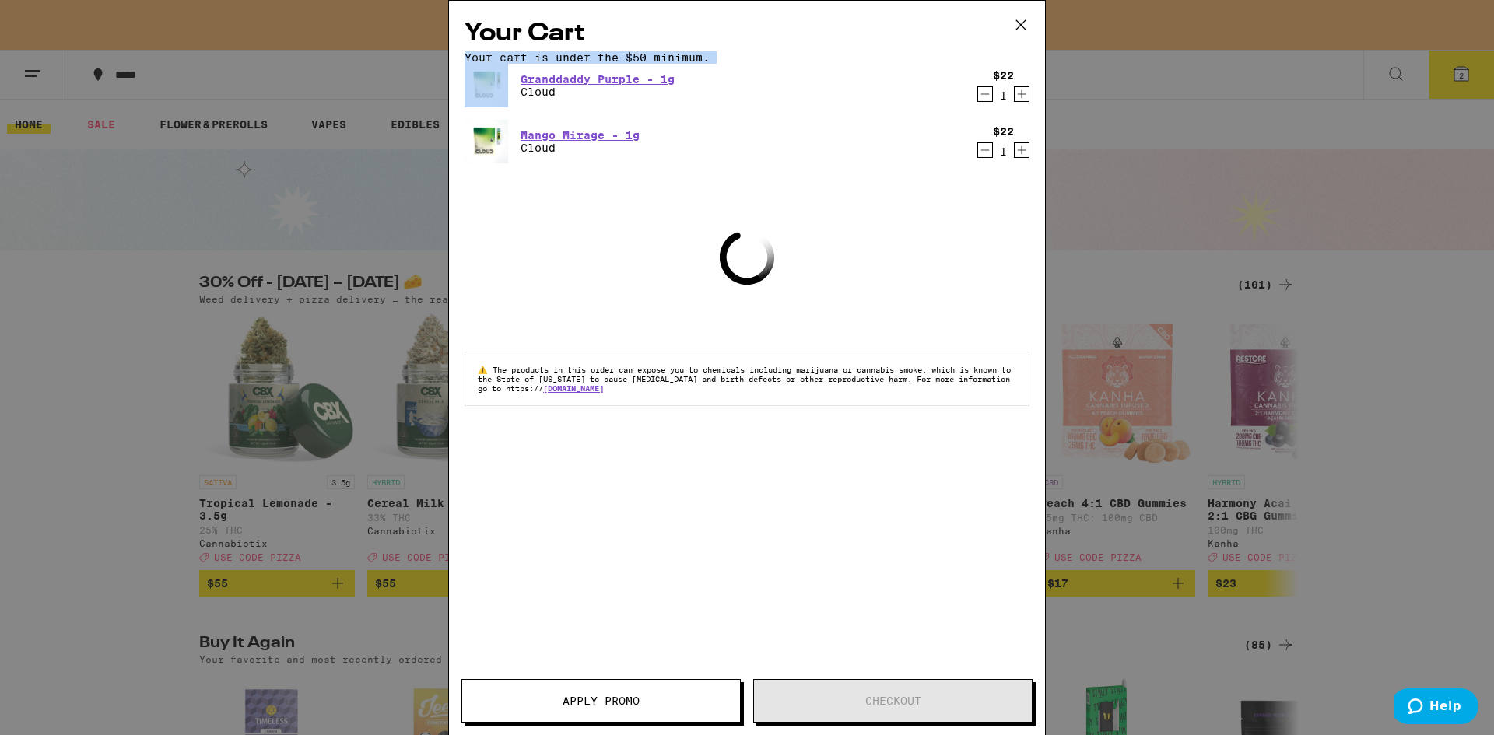
click at [984, 64] on div "Your cart is under the $50 minimum." at bounding box center [746, 57] width 565 height 12
click at [983, 103] on icon "Decrement" at bounding box center [985, 94] width 14 height 19
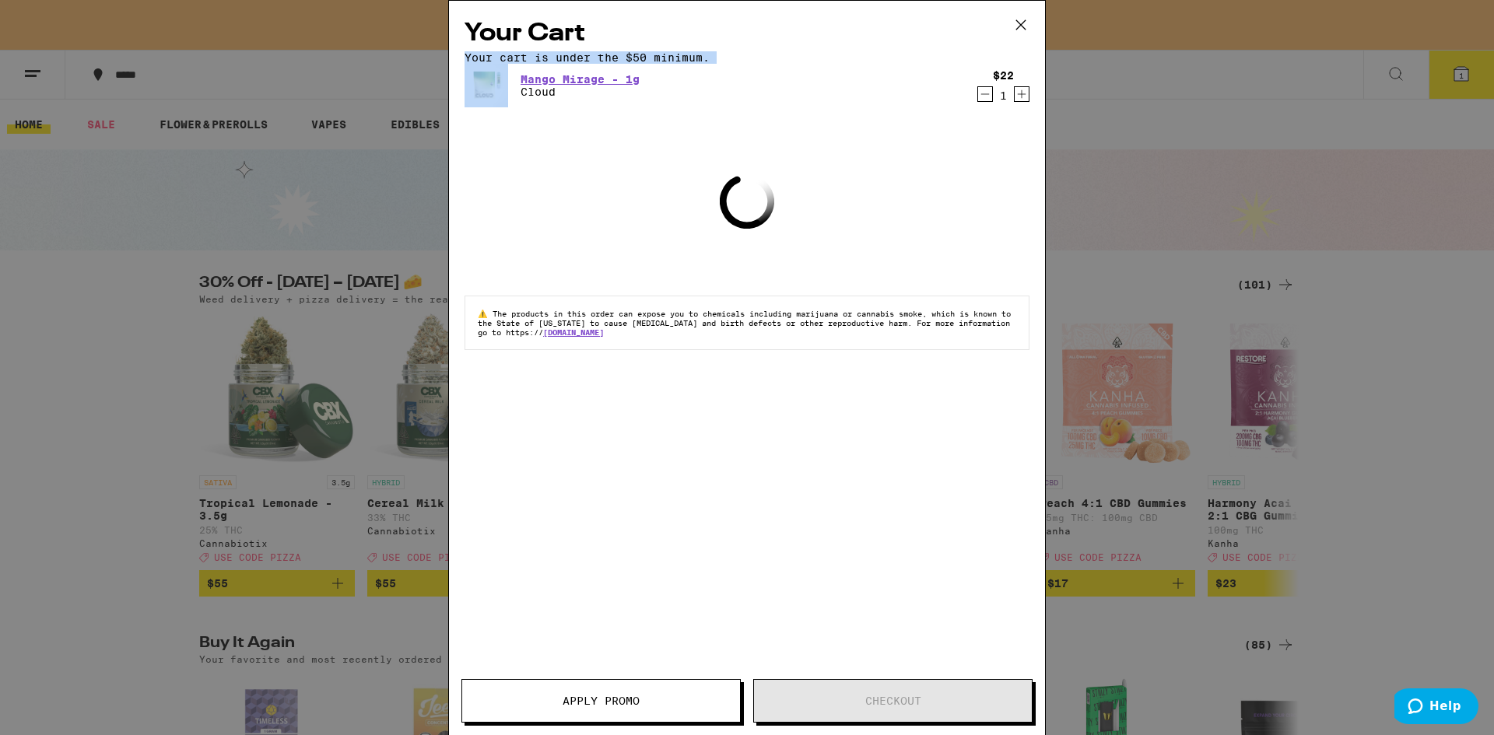
click at [983, 103] on icon "Decrement" at bounding box center [985, 94] width 14 height 19
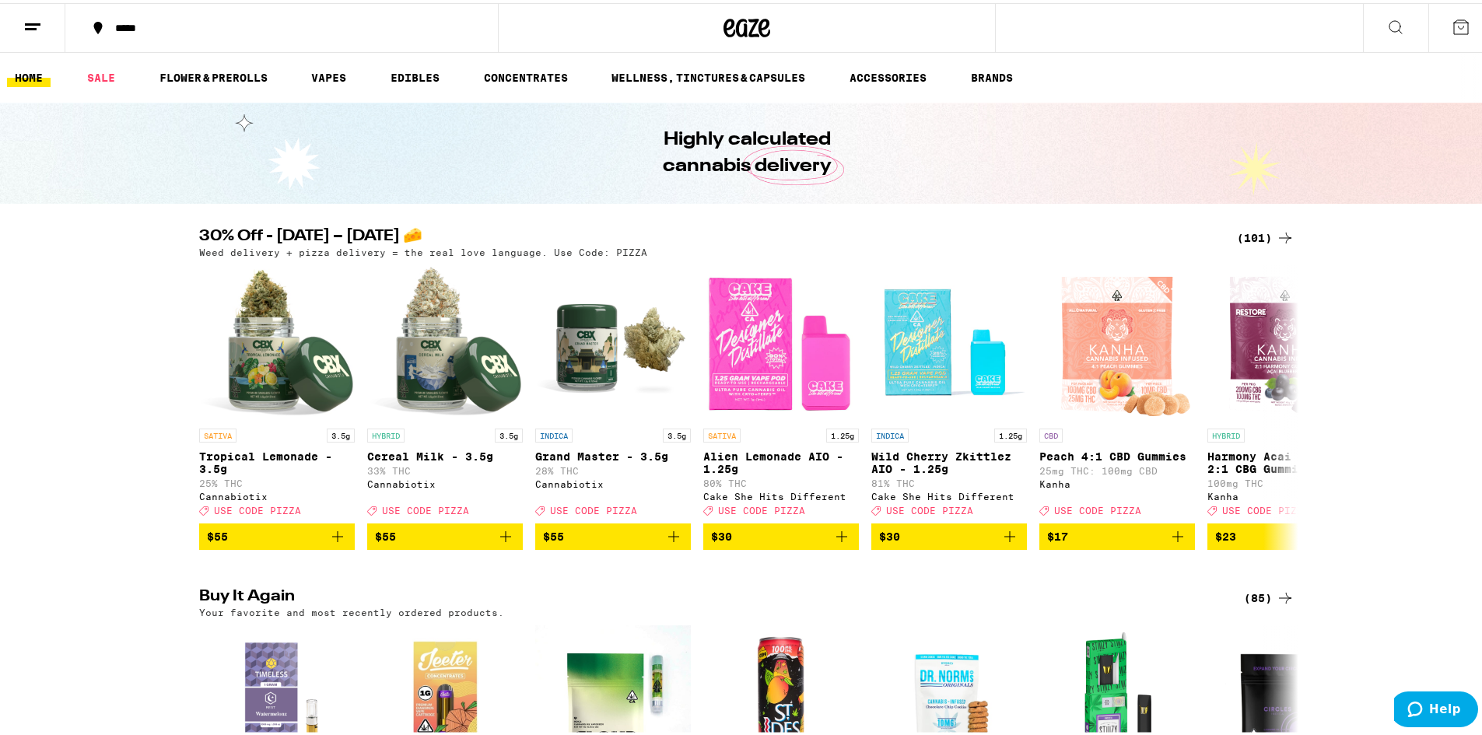
click at [45, 13] on button at bounding box center [32, 25] width 65 height 49
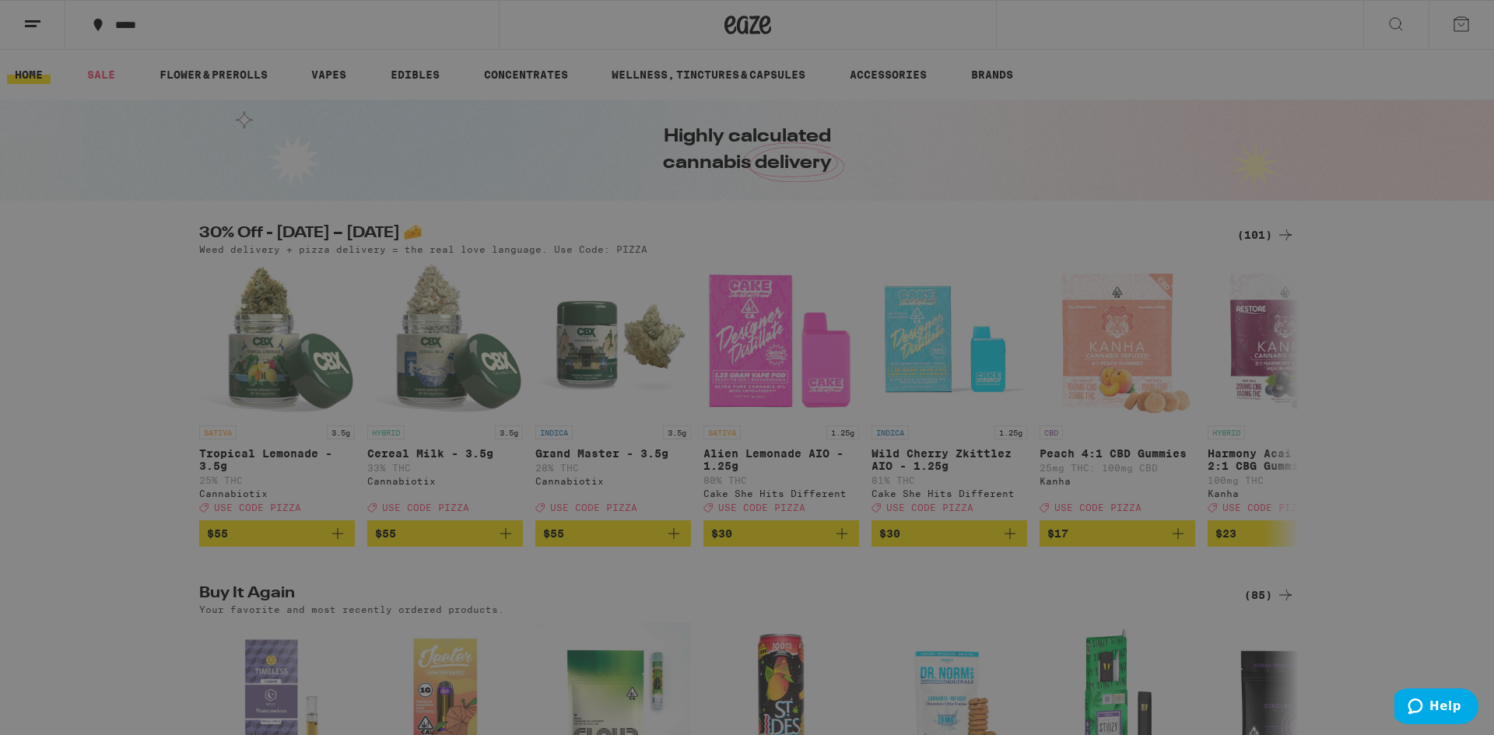
click at [142, 416] on link "Earn $ 40" at bounding box center [215, 418] width 273 height 19
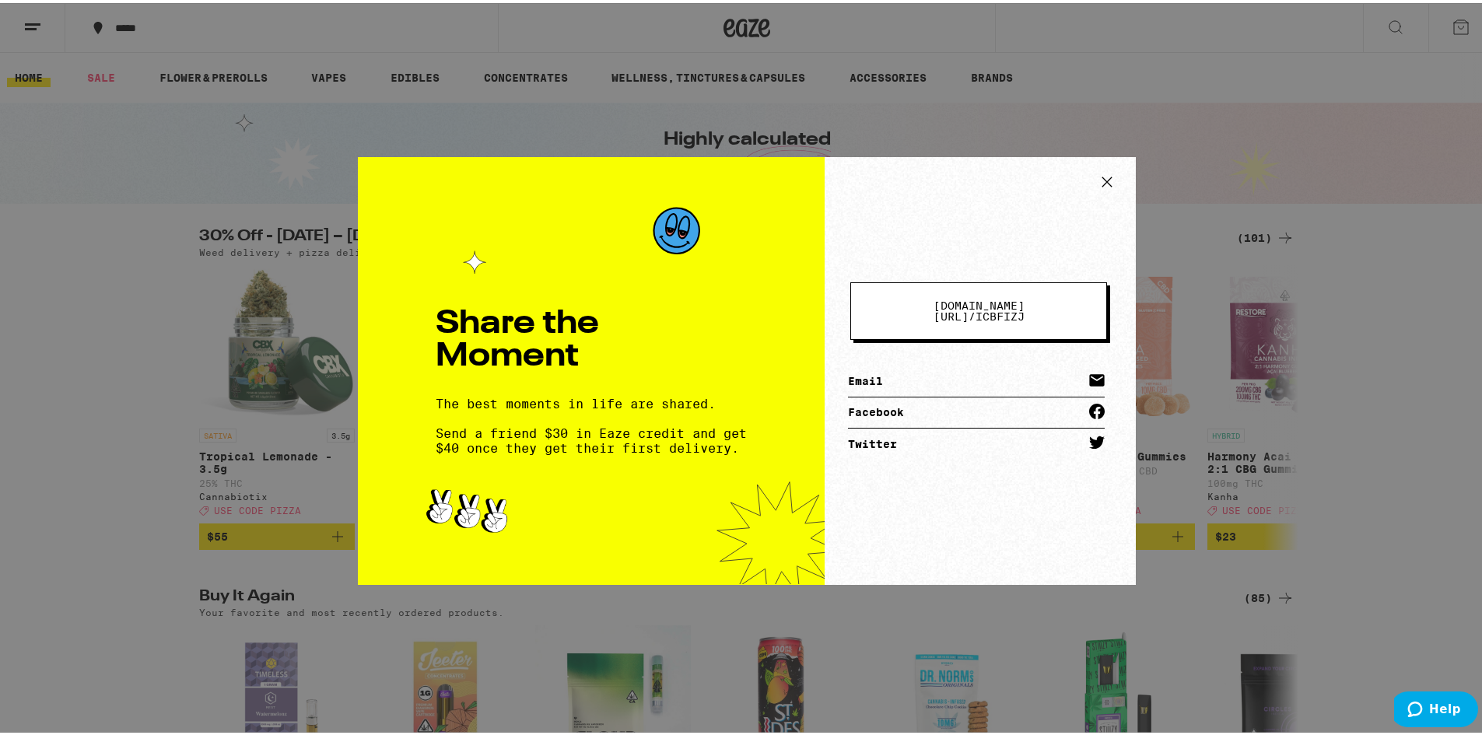
click at [1105, 179] on icon at bounding box center [1106, 178] width 23 height 23
